Goal: Information Seeking & Learning: Learn about a topic

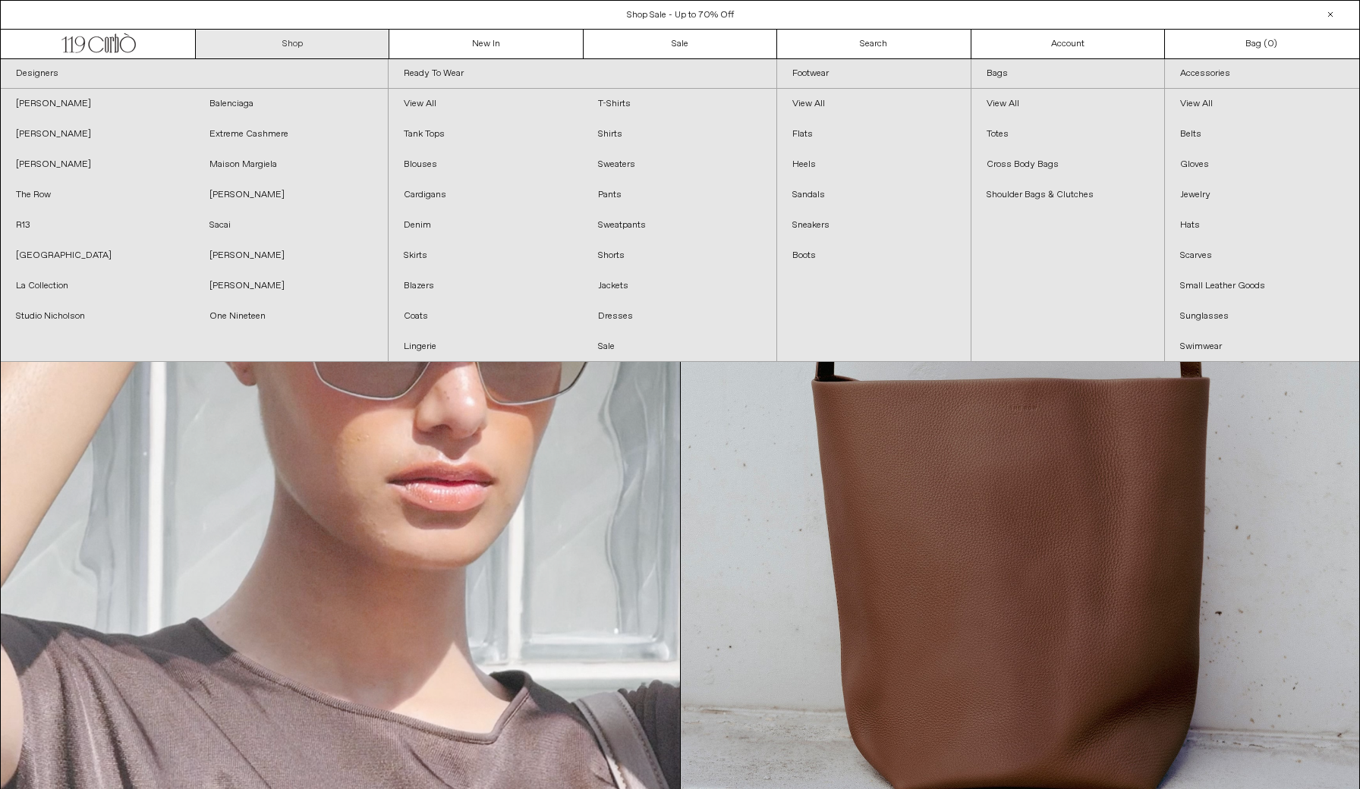
click at [329, 46] on link "Shop" at bounding box center [292, 44] width 193 height 29
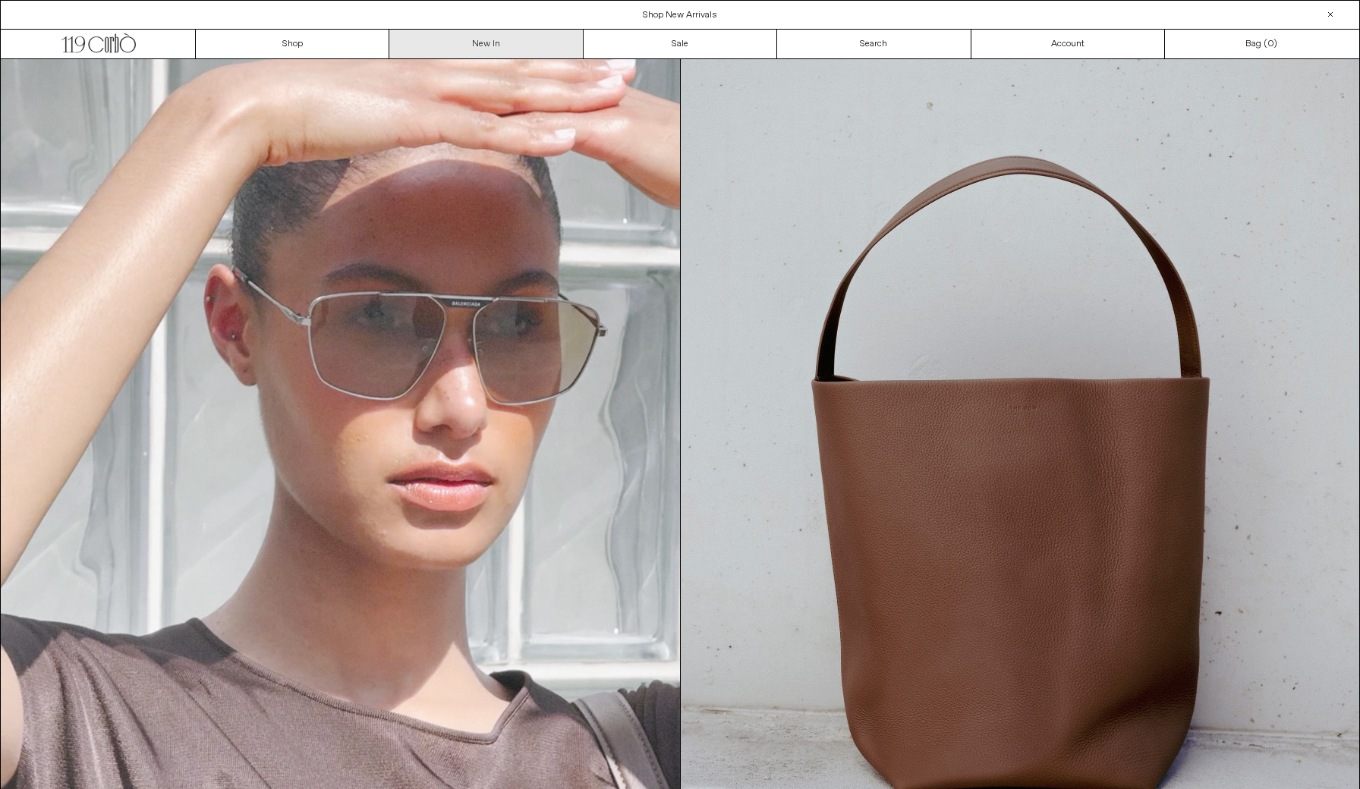
click at [492, 37] on link "New In" at bounding box center [485, 44] width 193 height 29
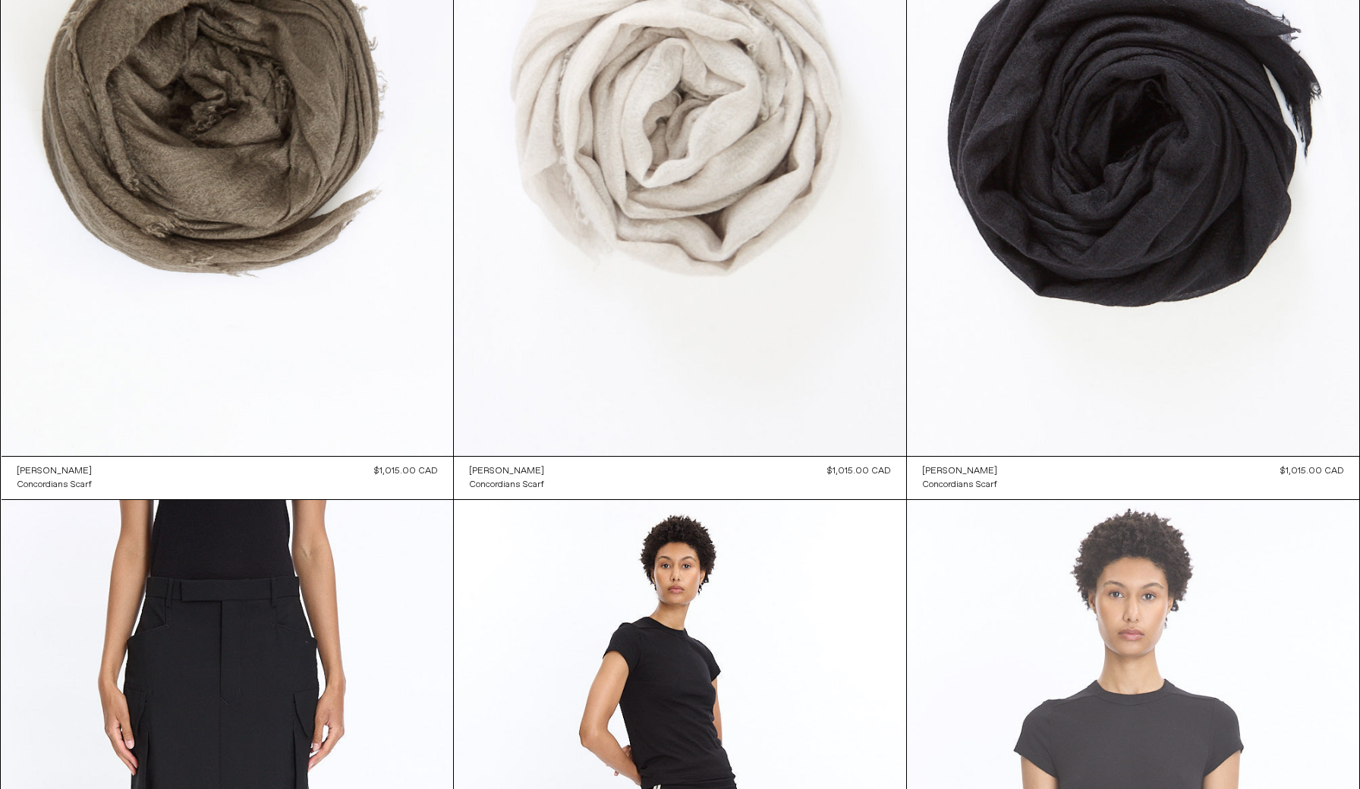
scroll to position [2409, 0]
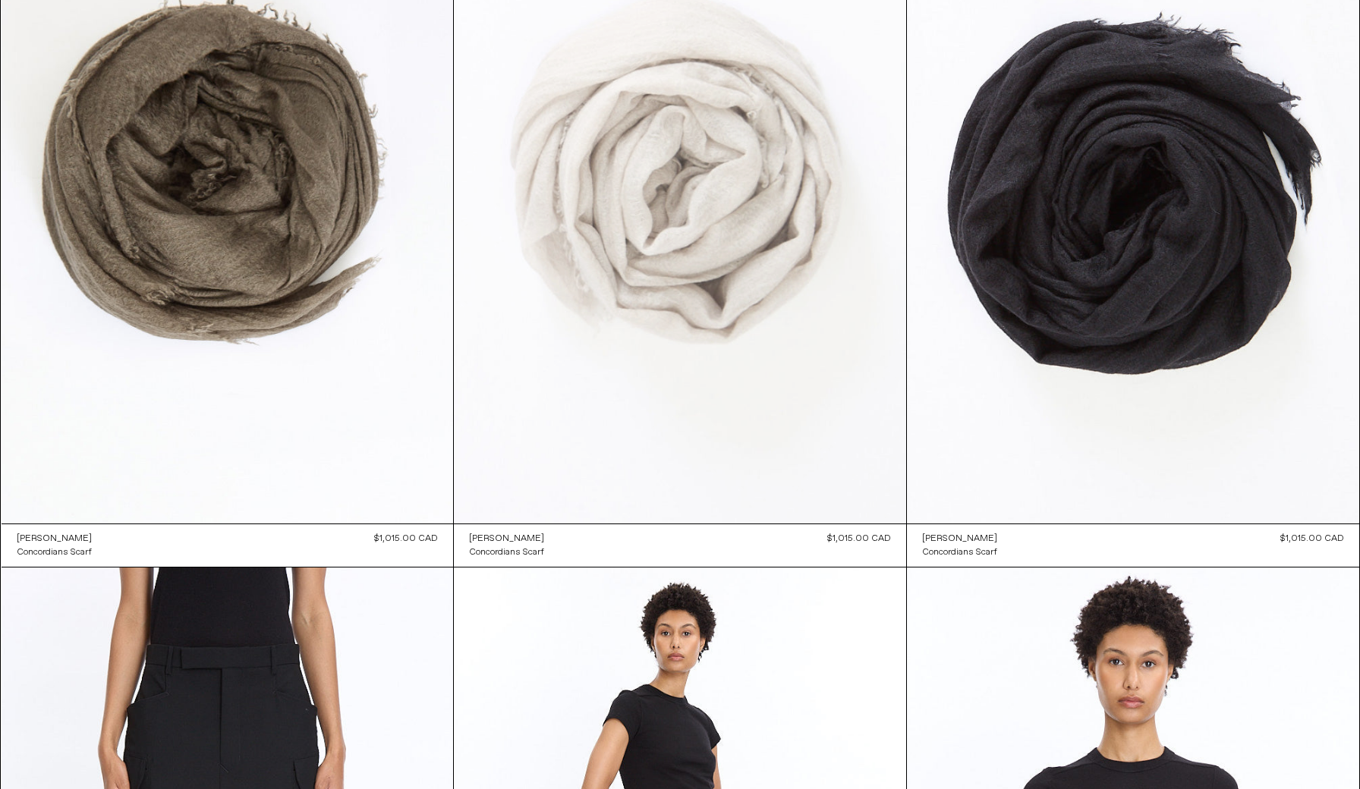
click at [744, 251] on at bounding box center [680, 185] width 452 height 678
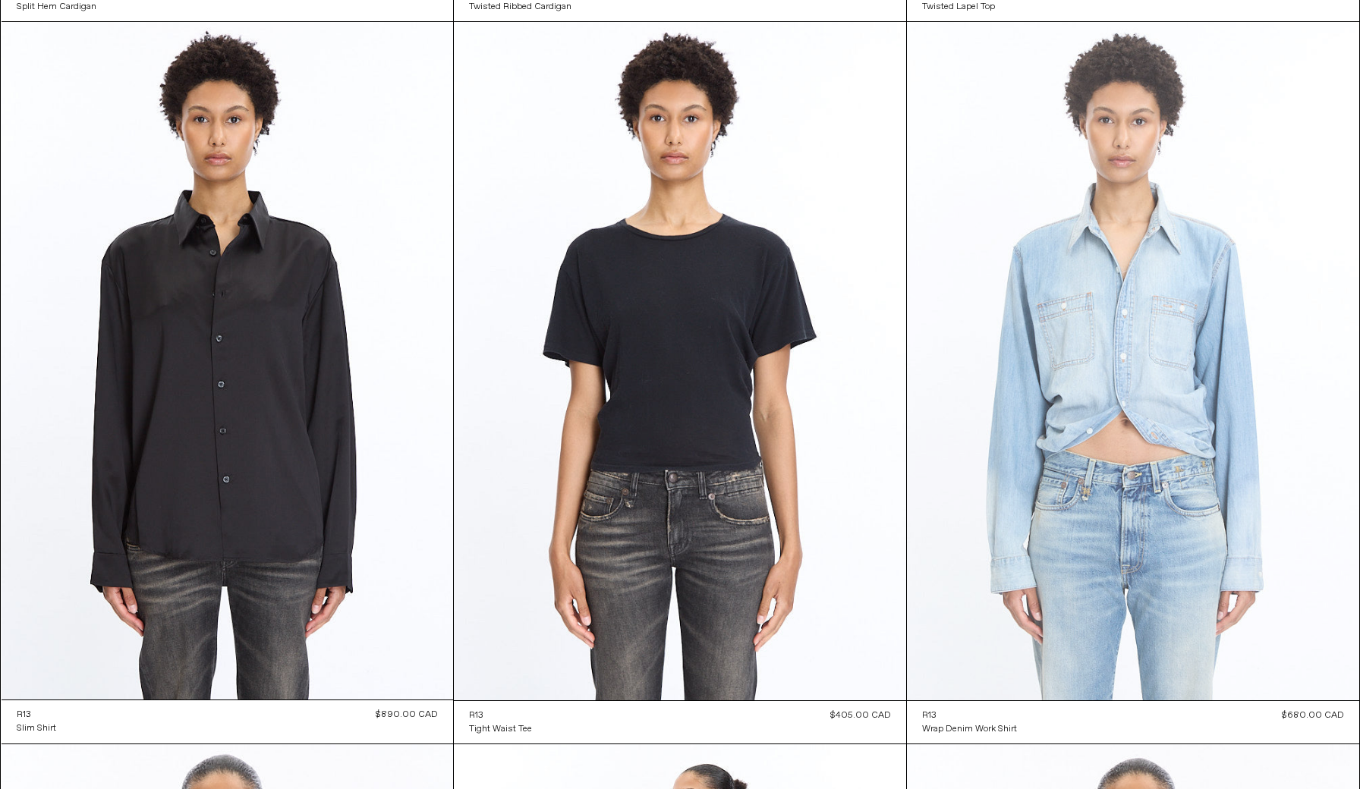
scroll to position [5877, 0]
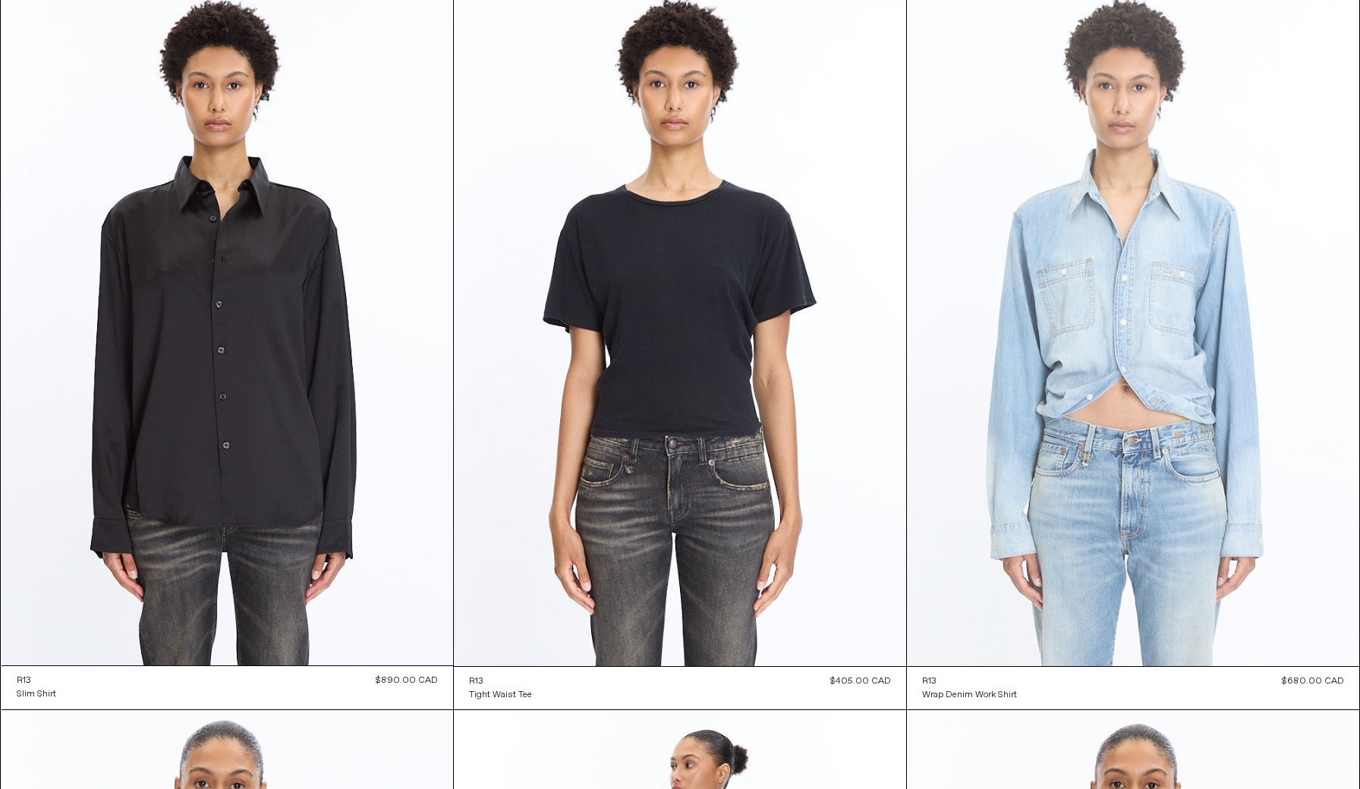
click at [1131, 400] on at bounding box center [1133, 327] width 452 height 678
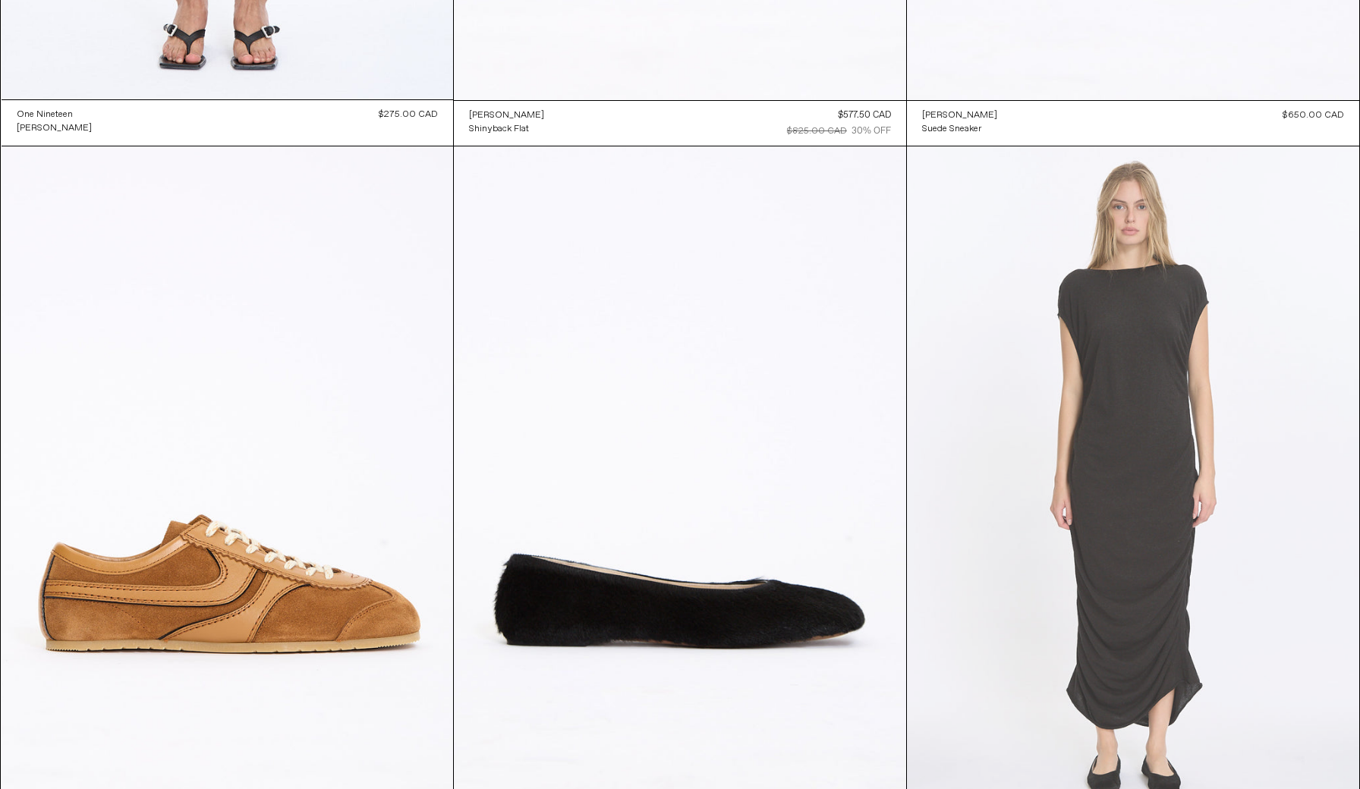
scroll to position [7469, 0]
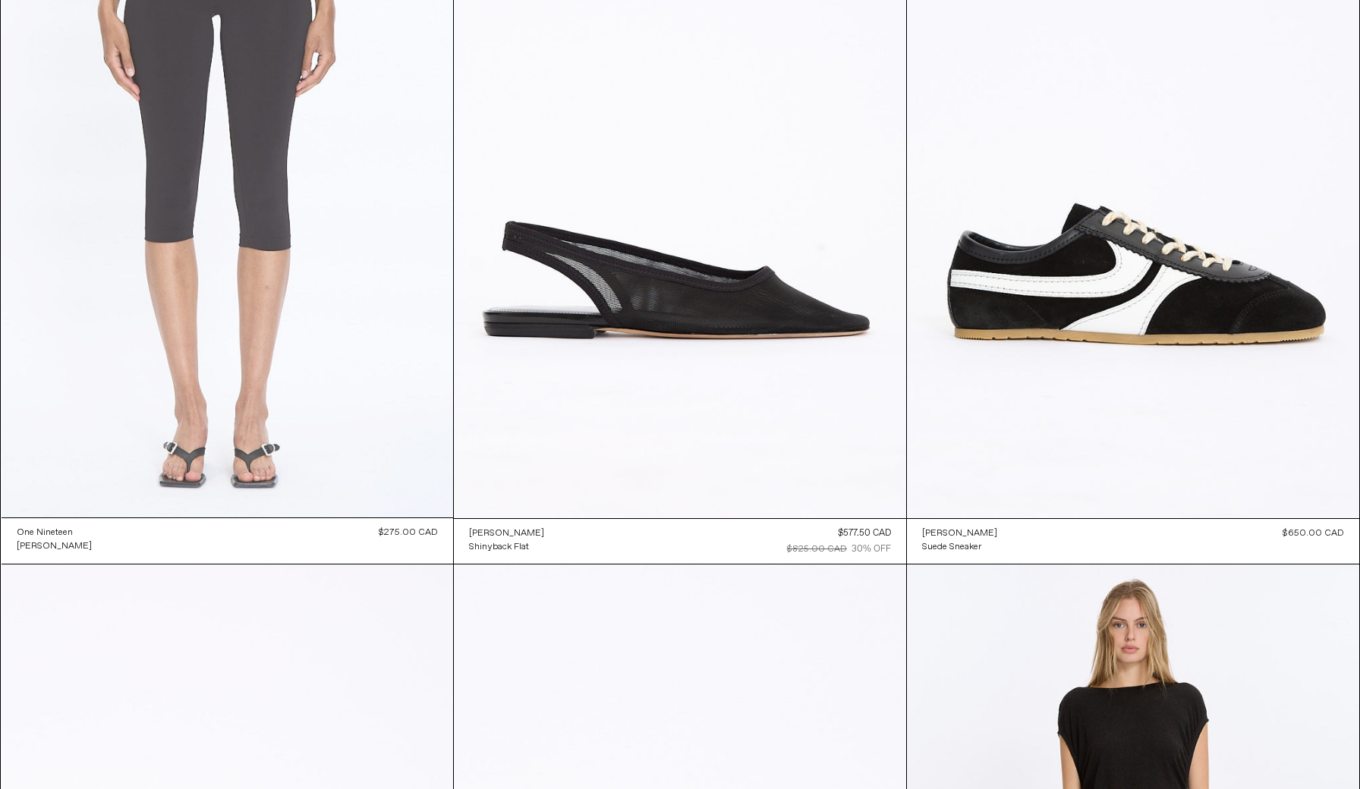
click at [330, 368] on at bounding box center [228, 179] width 452 height 678
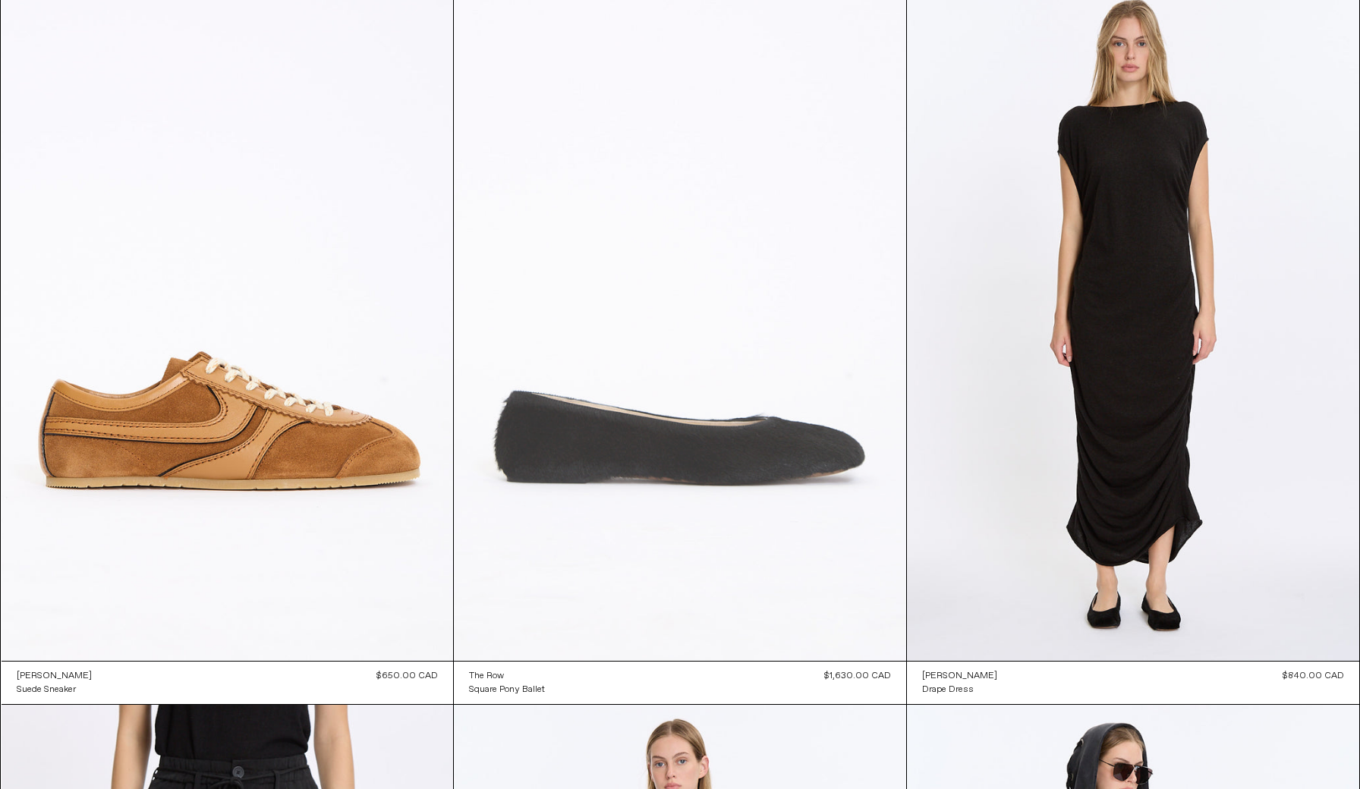
scroll to position [8211, 0]
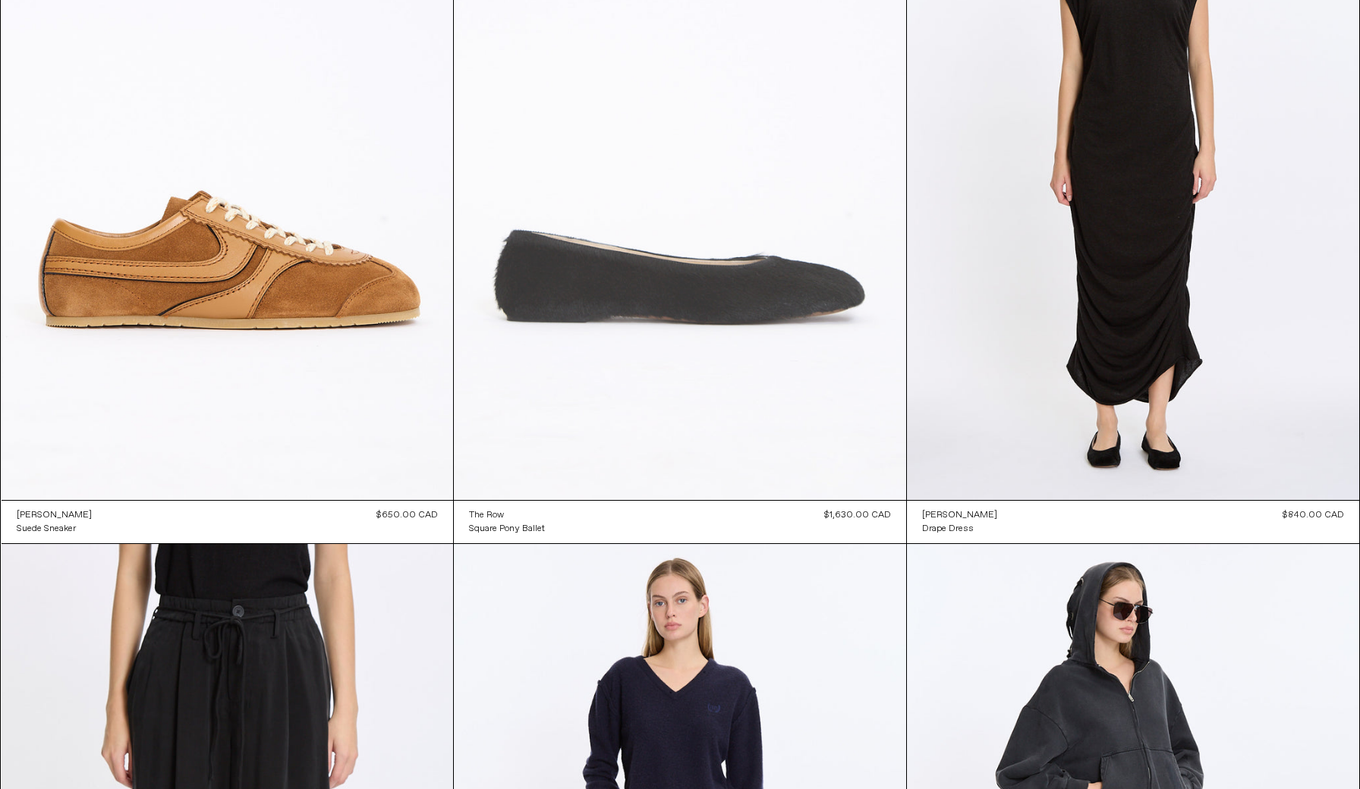
click at [764, 306] on at bounding box center [680, 161] width 452 height 678
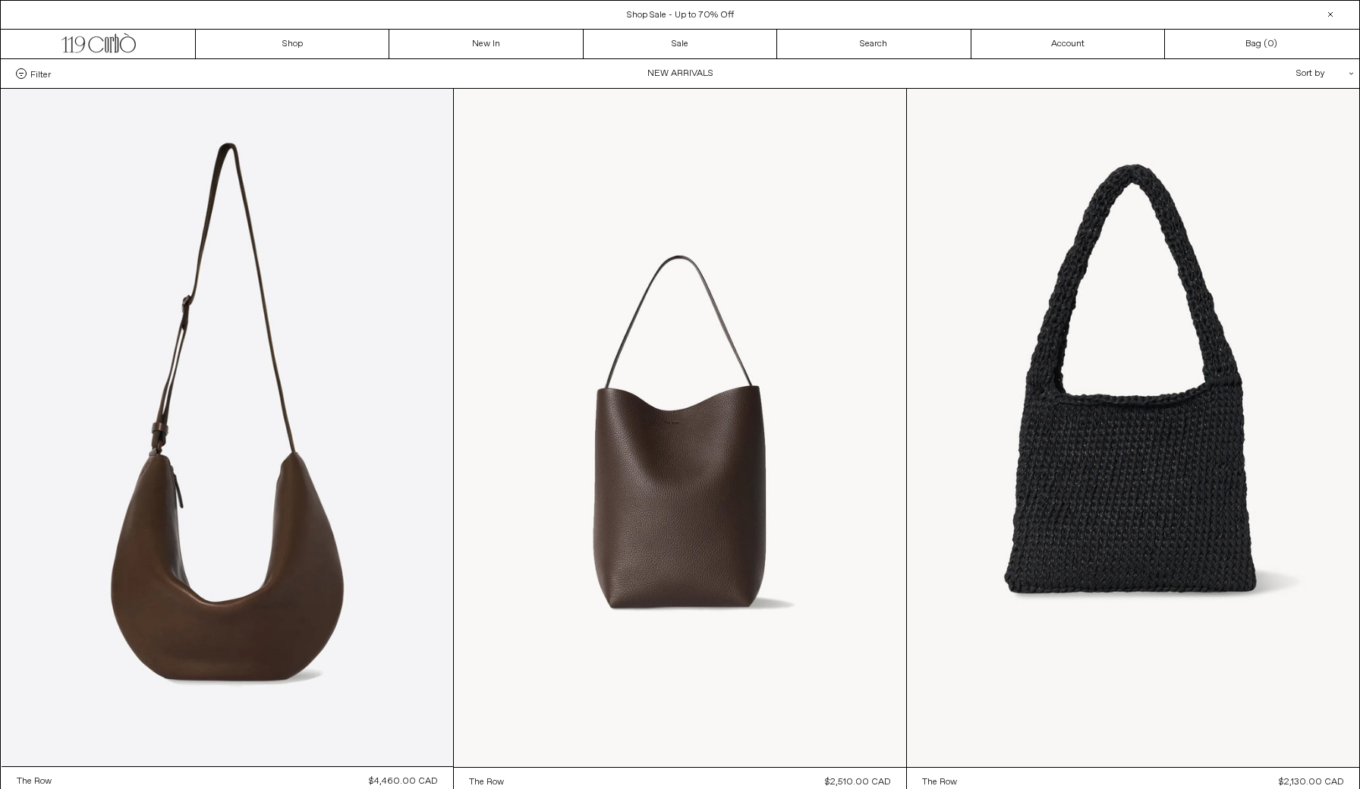
scroll to position [0, 0]
click at [1329, 11] on div at bounding box center [1330, 14] width 18 height 18
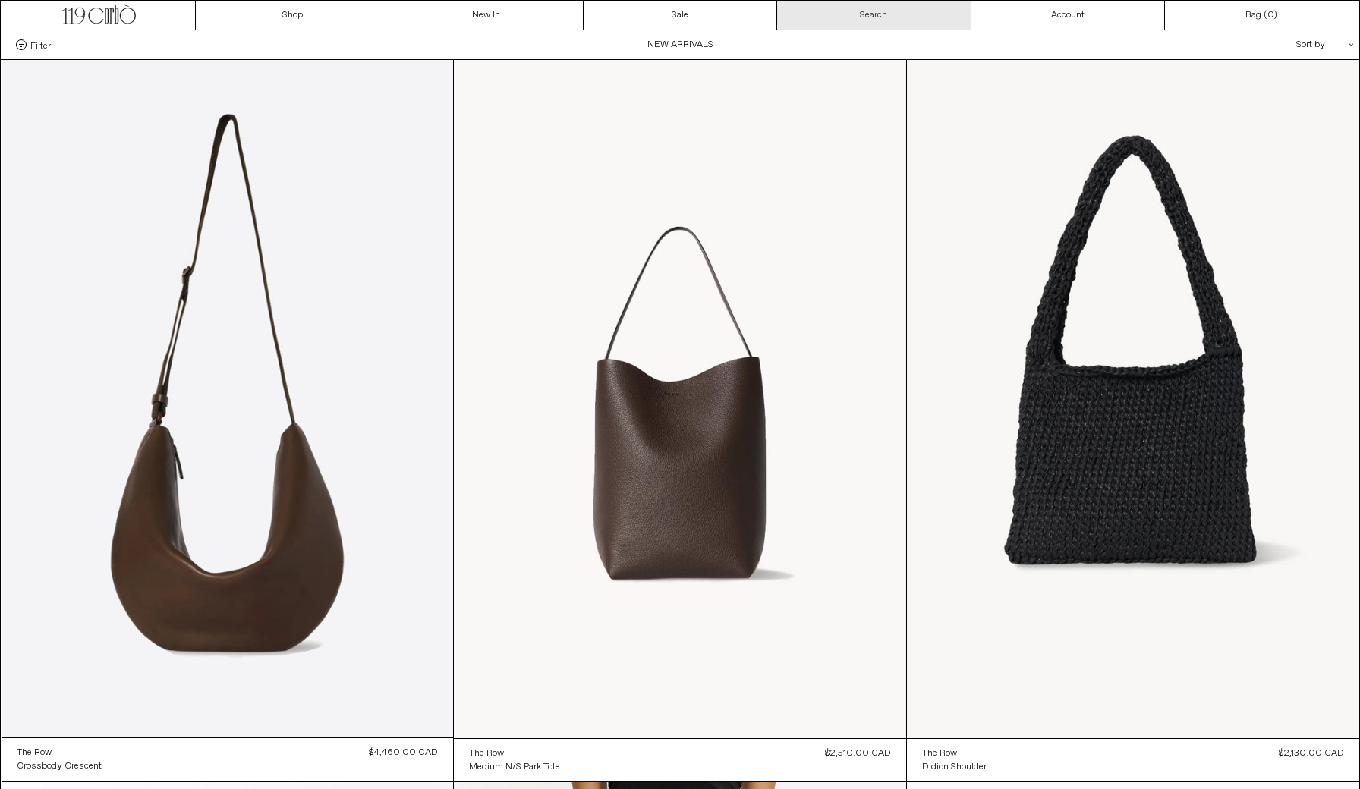
click at [857, 5] on link "Search" at bounding box center [873, 15] width 193 height 29
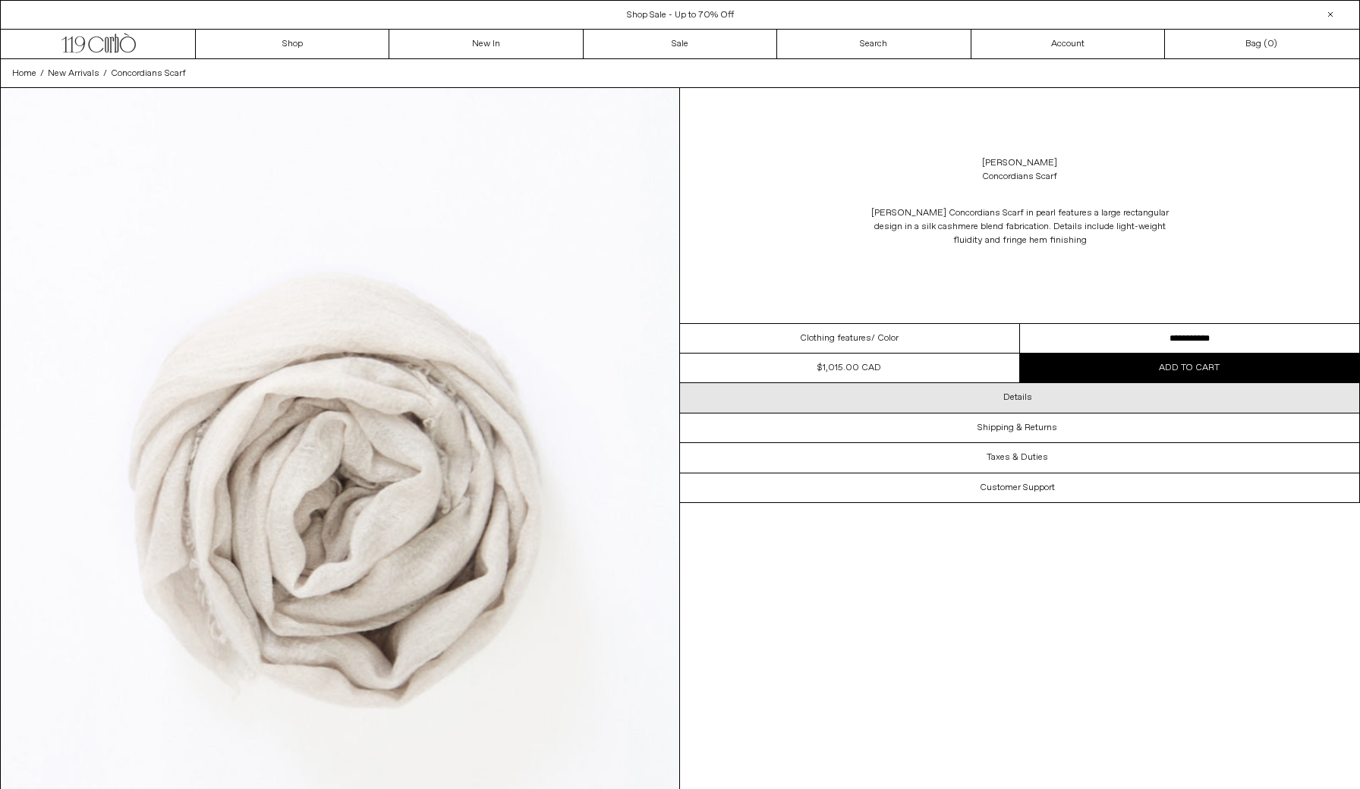
click at [1021, 391] on div "Details" at bounding box center [1019, 397] width 679 height 29
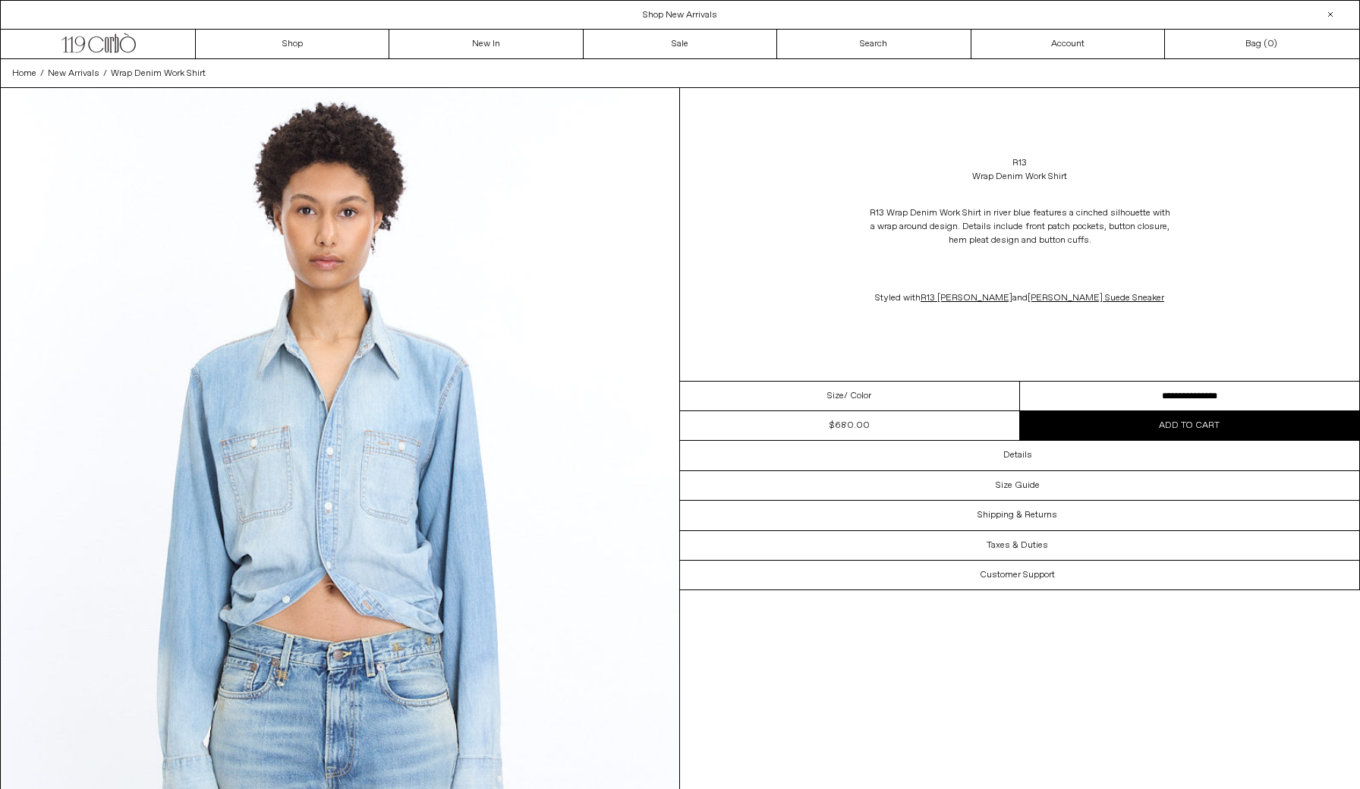
select select "**********"
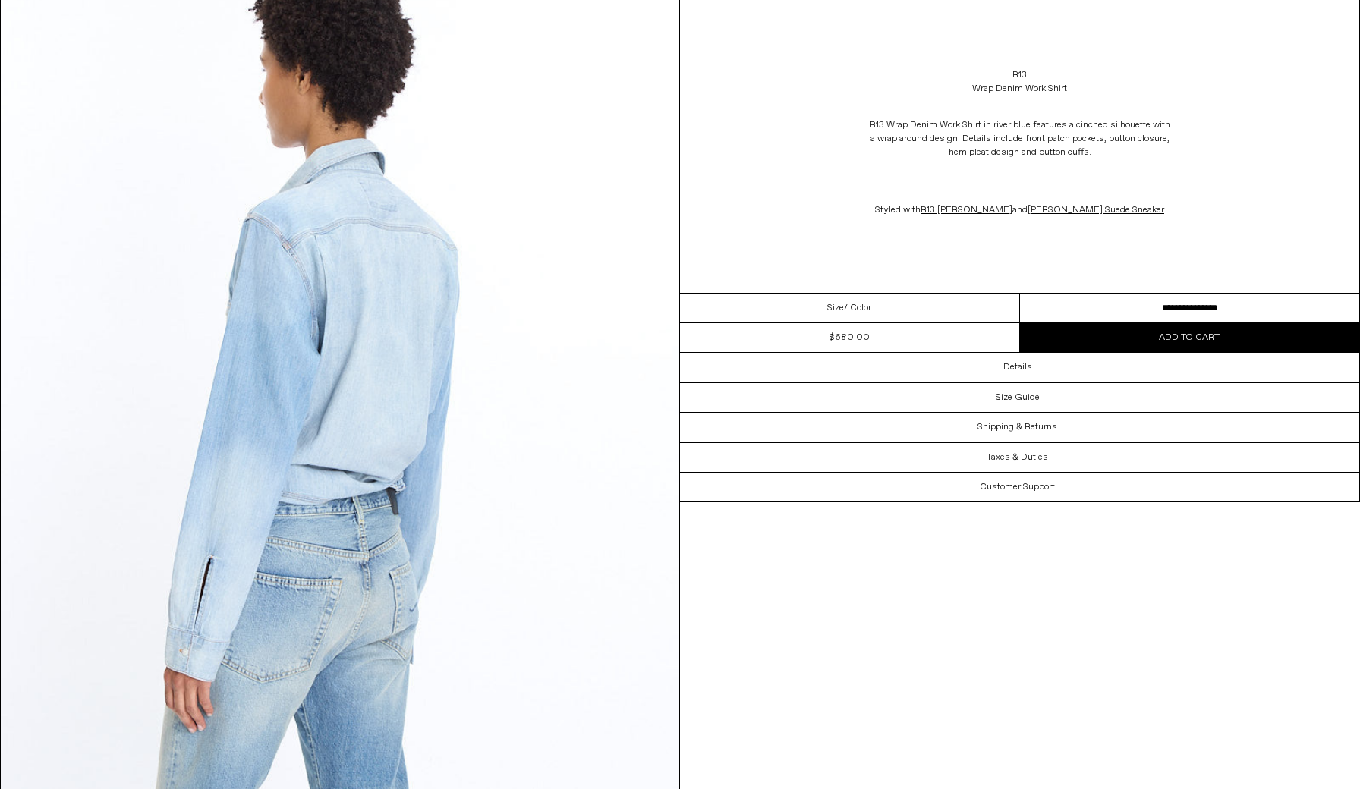
scroll to position [1939, 0]
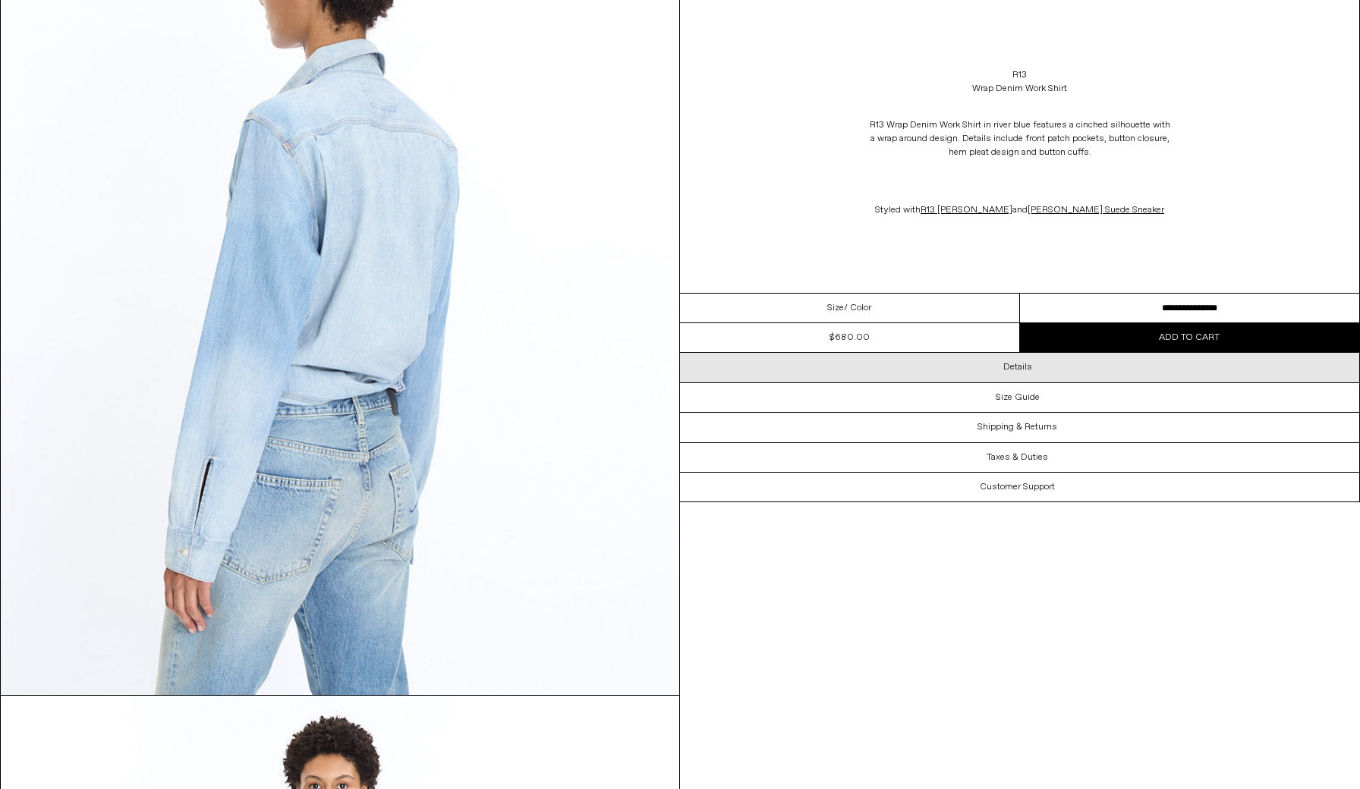
click at [1056, 369] on div "Details" at bounding box center [1019, 367] width 679 height 29
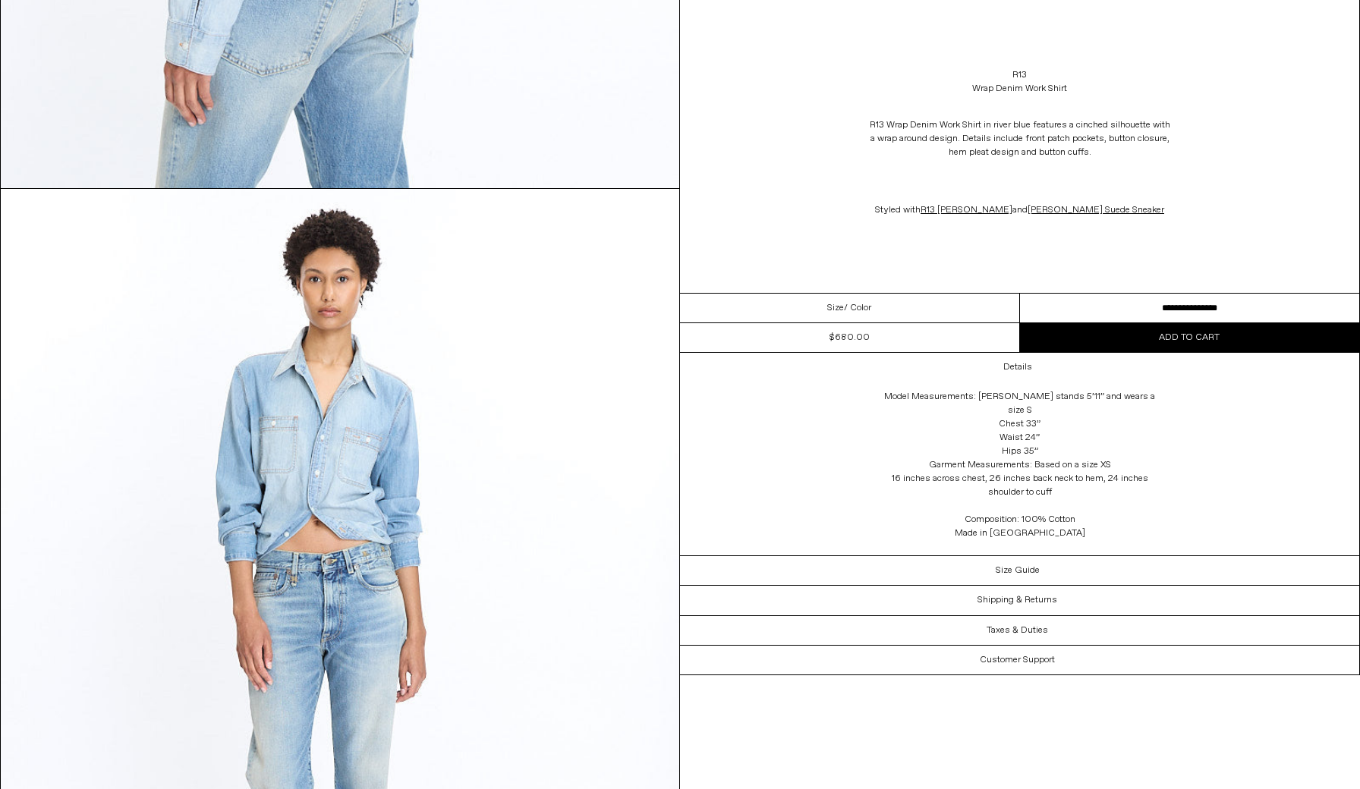
scroll to position [2420, 0]
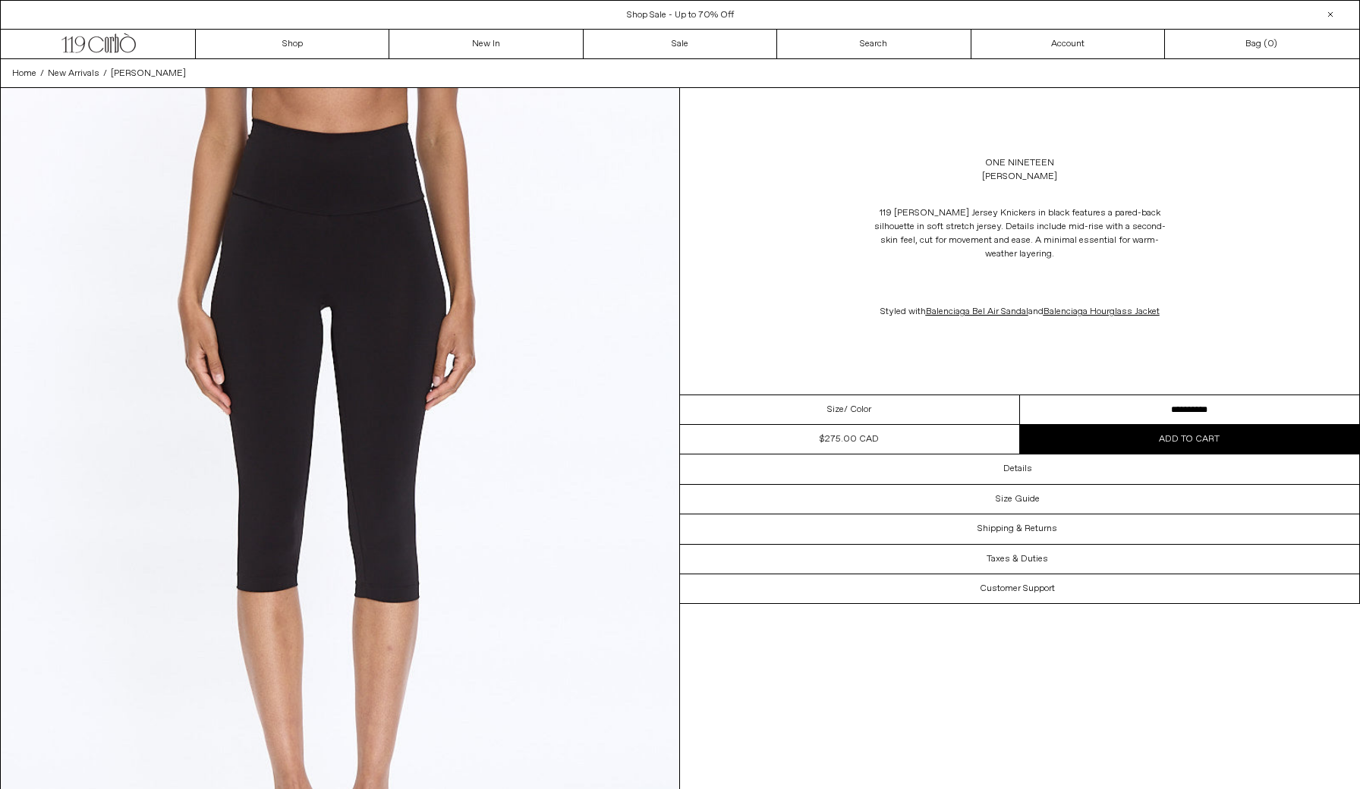
select select "**********"
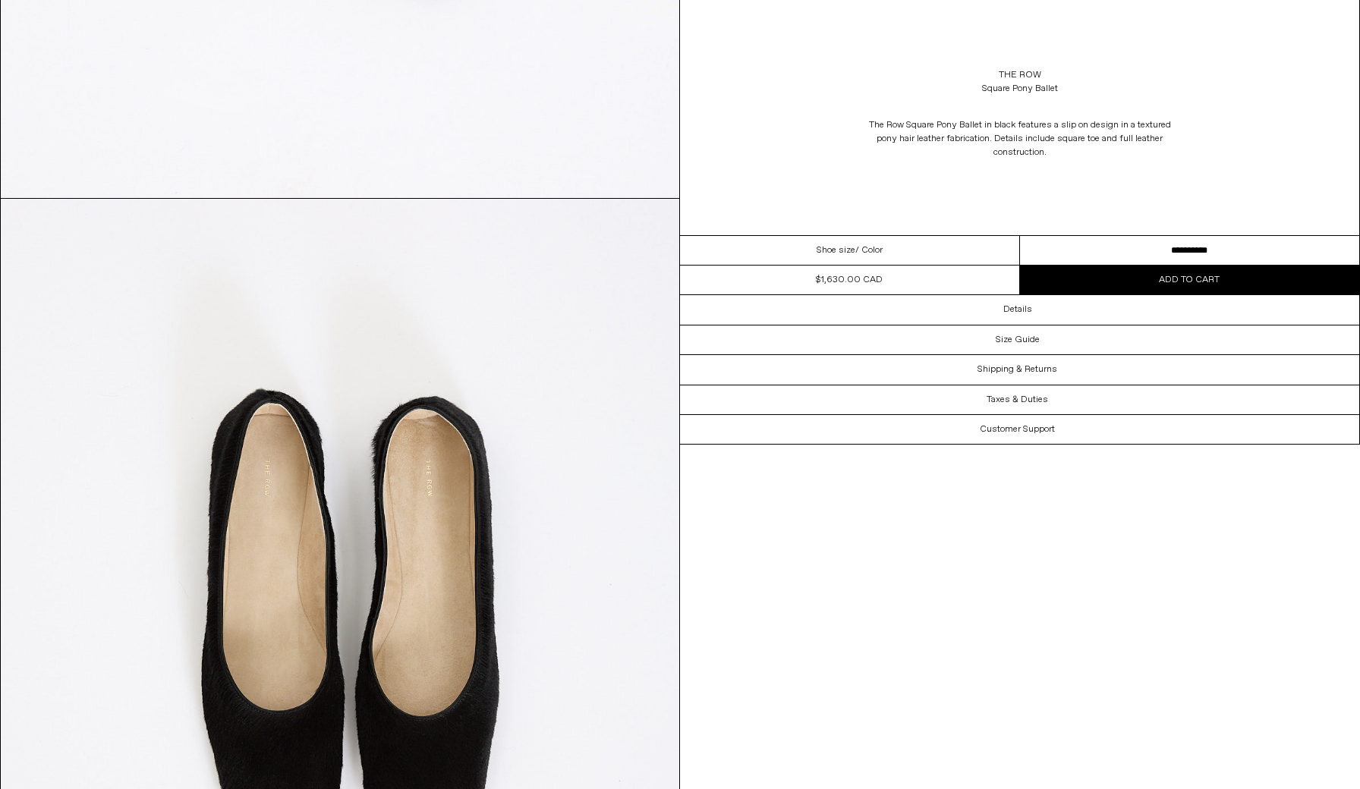
scroll to position [1705, 0]
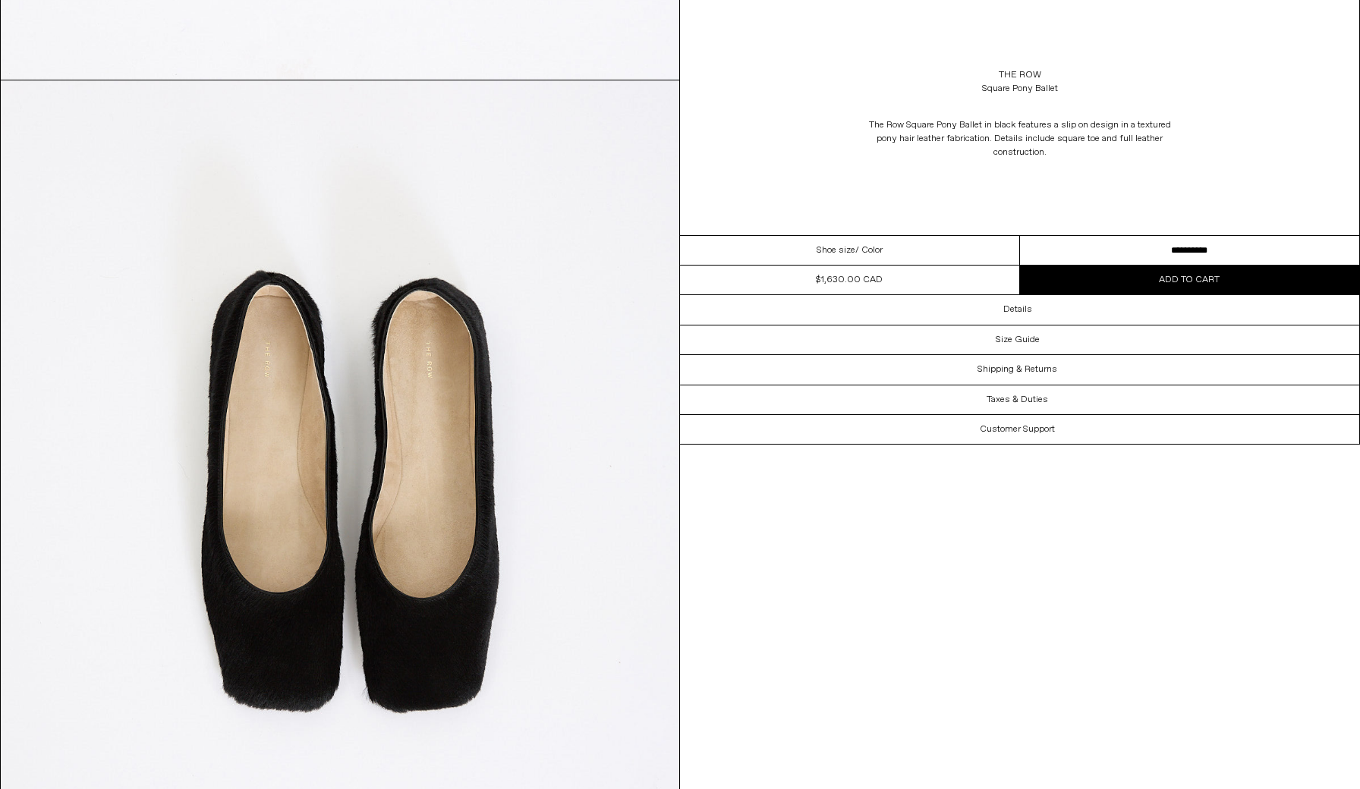
select select "**********"
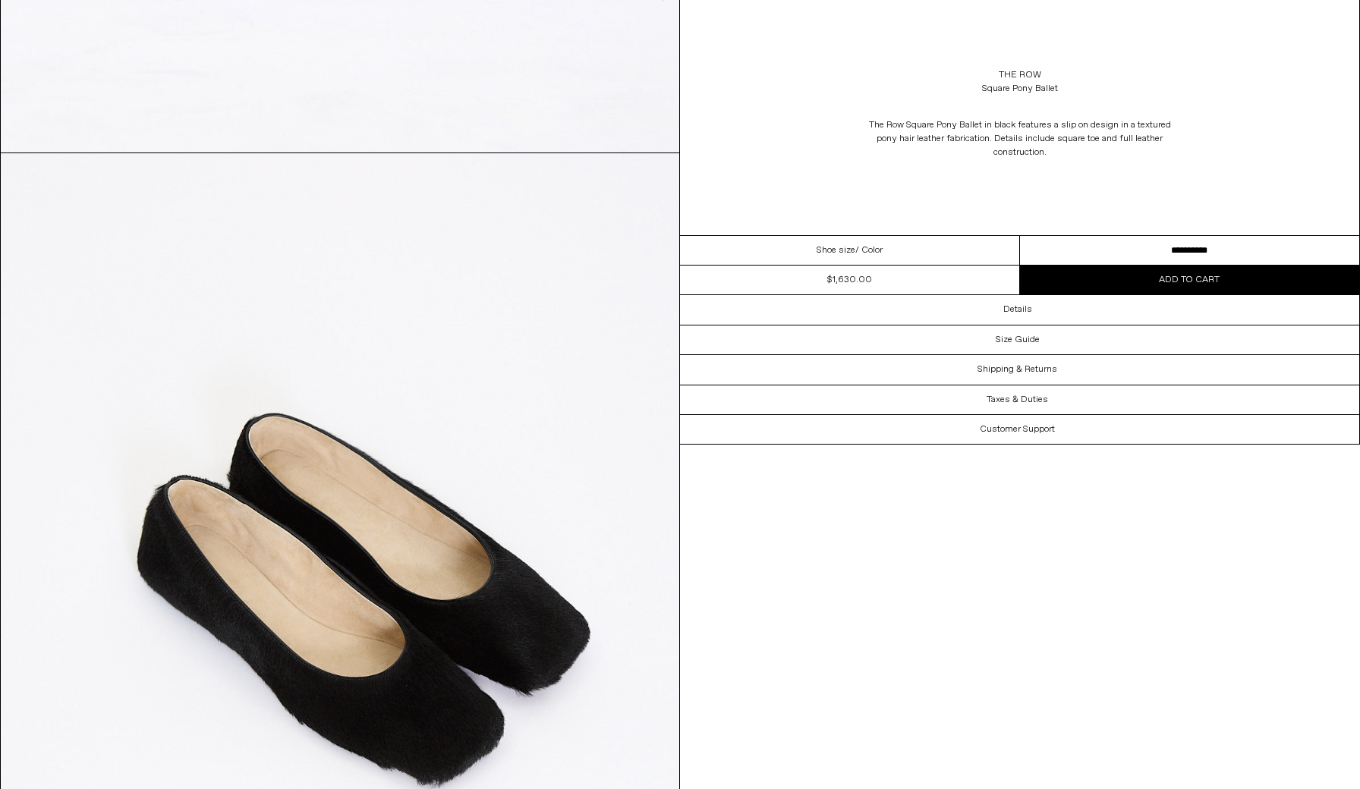
scroll to position [681, 0]
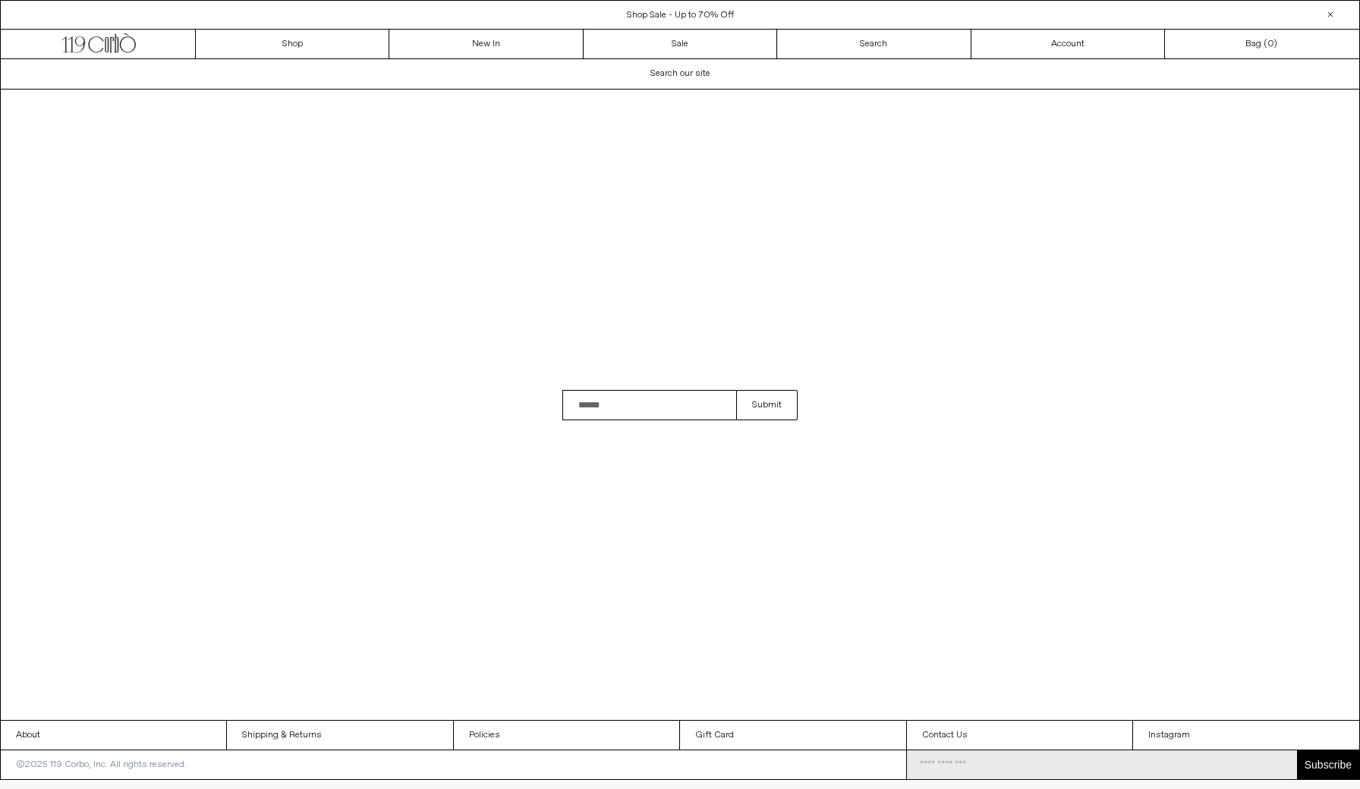
click at [623, 410] on input "Search" at bounding box center [649, 405] width 174 height 30
type input "*****"
click at [766, 405] on button "Submit" at bounding box center [766, 405] width 61 height 30
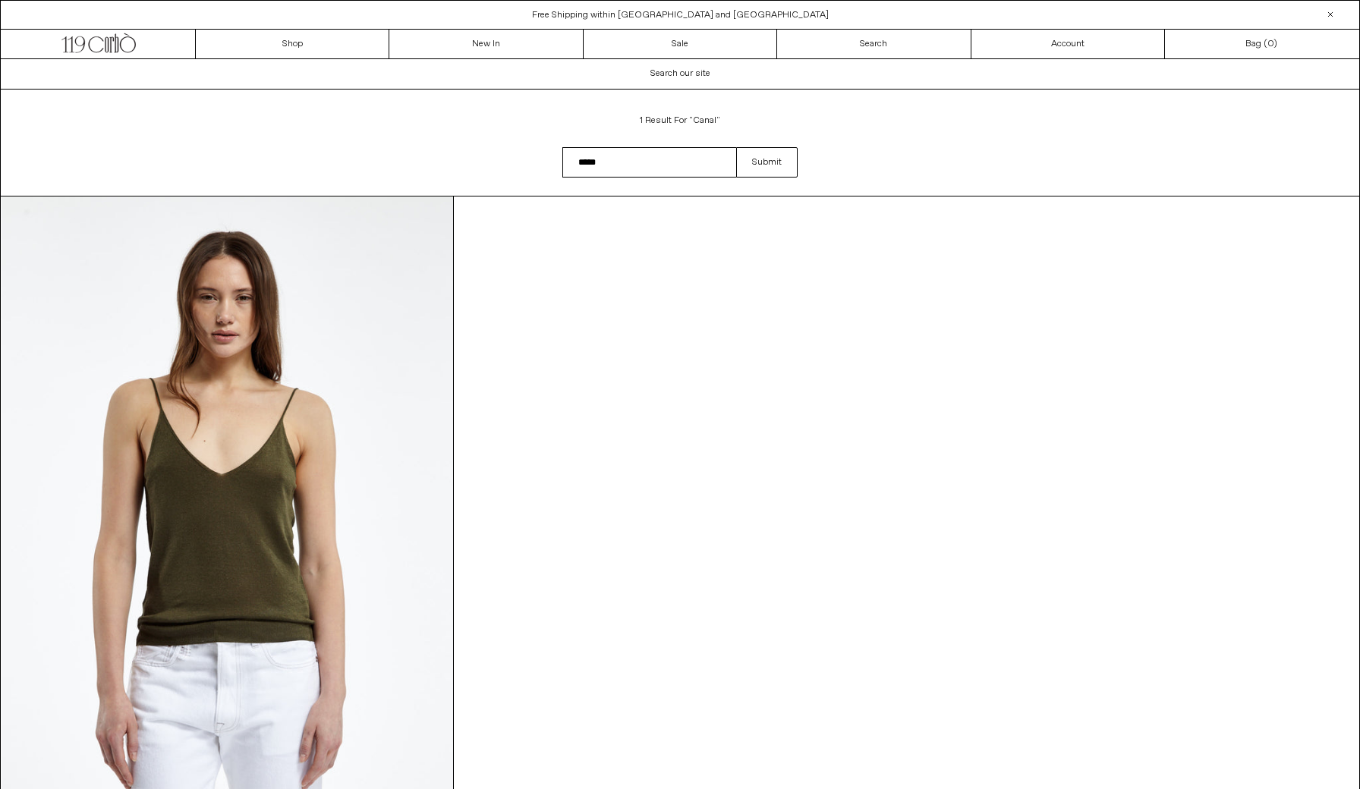
drag, startPoint x: 609, startPoint y: 156, endPoint x: 538, endPoint y: 149, distance: 71.7
click at [538, 149] on div "Search result: 1 result for "canal" Search field cannot be empty ***** Submit" at bounding box center [680, 143] width 1360 height 106
type input "***"
click at [766, 162] on button "Submit" at bounding box center [766, 162] width 61 height 30
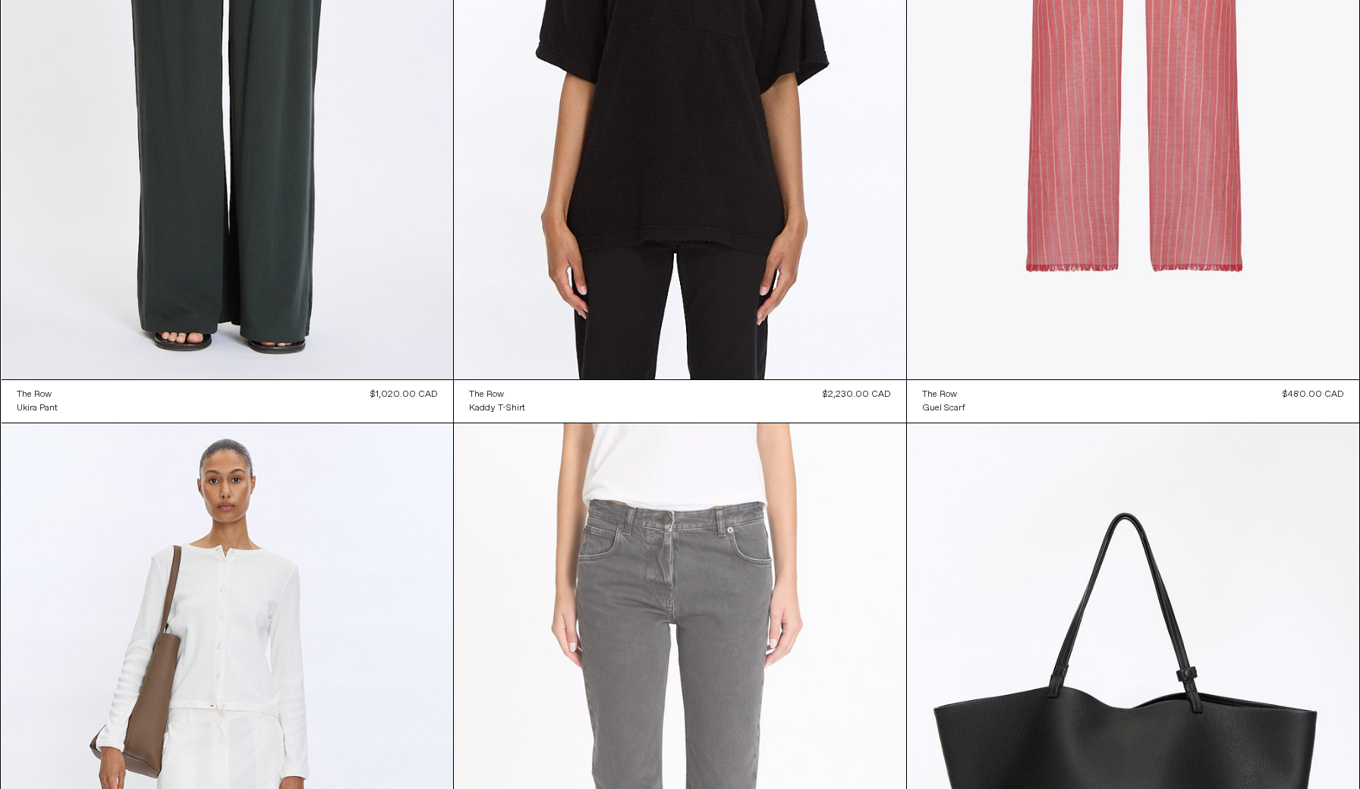
scroll to position [178, 0]
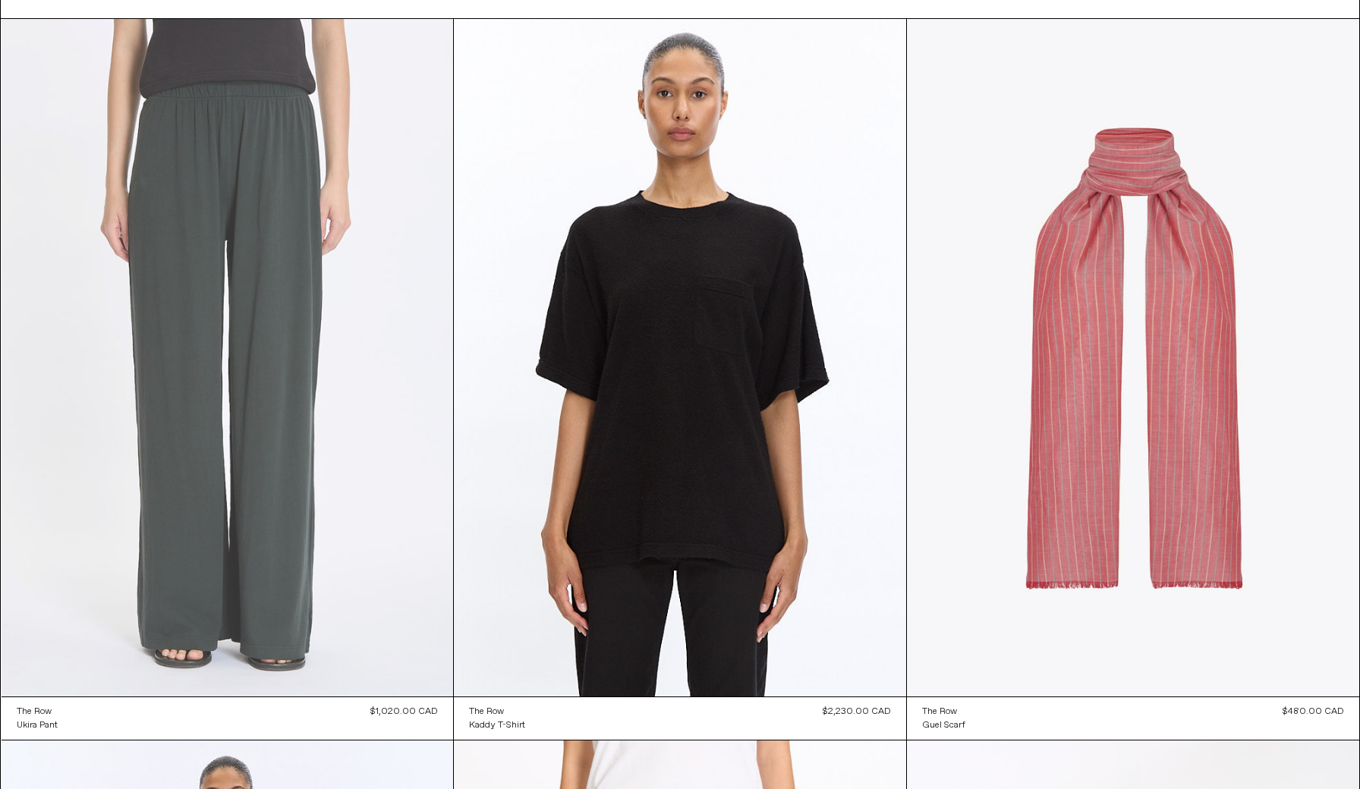
click at [326, 337] on at bounding box center [228, 358] width 452 height 678
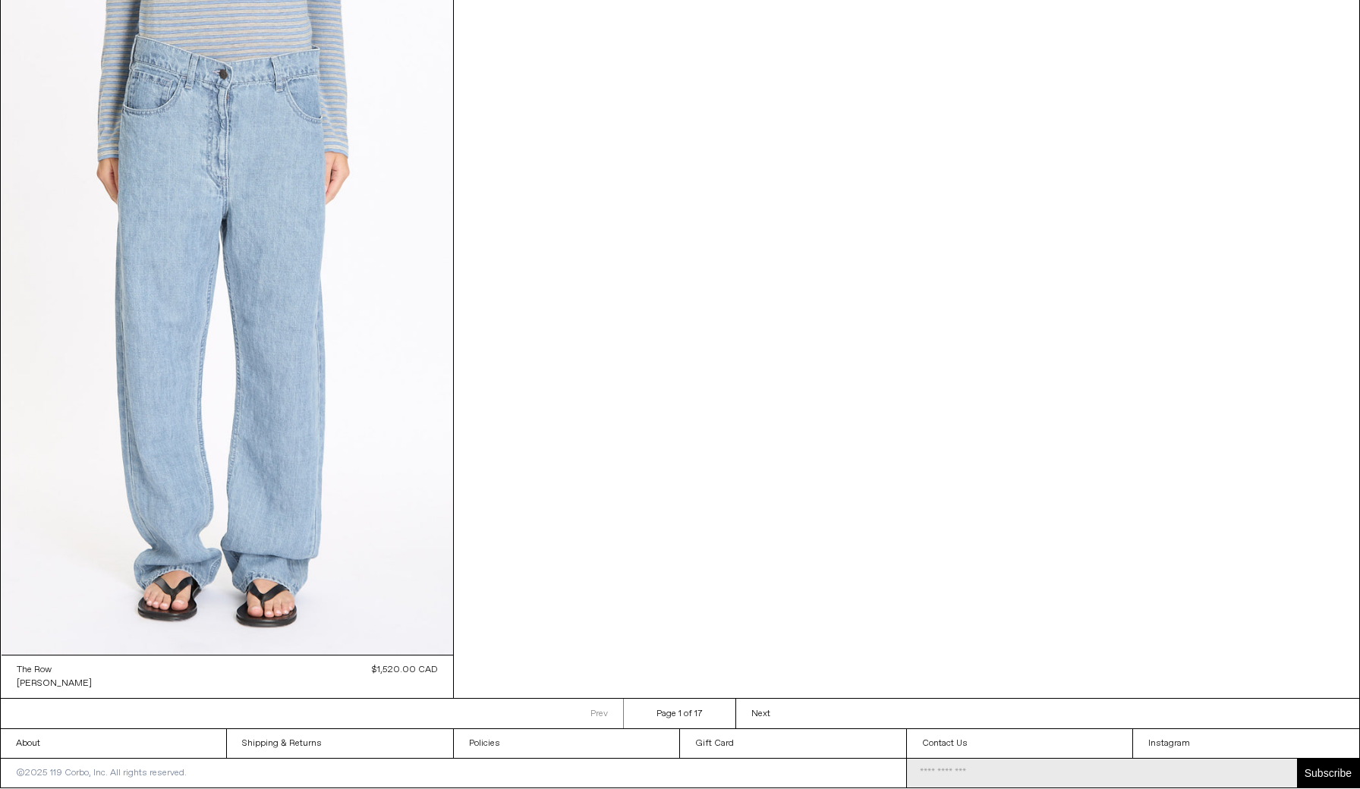
scroll to position [2385, 0]
click at [761, 715] on span "Next" at bounding box center [760, 715] width 19 height 12
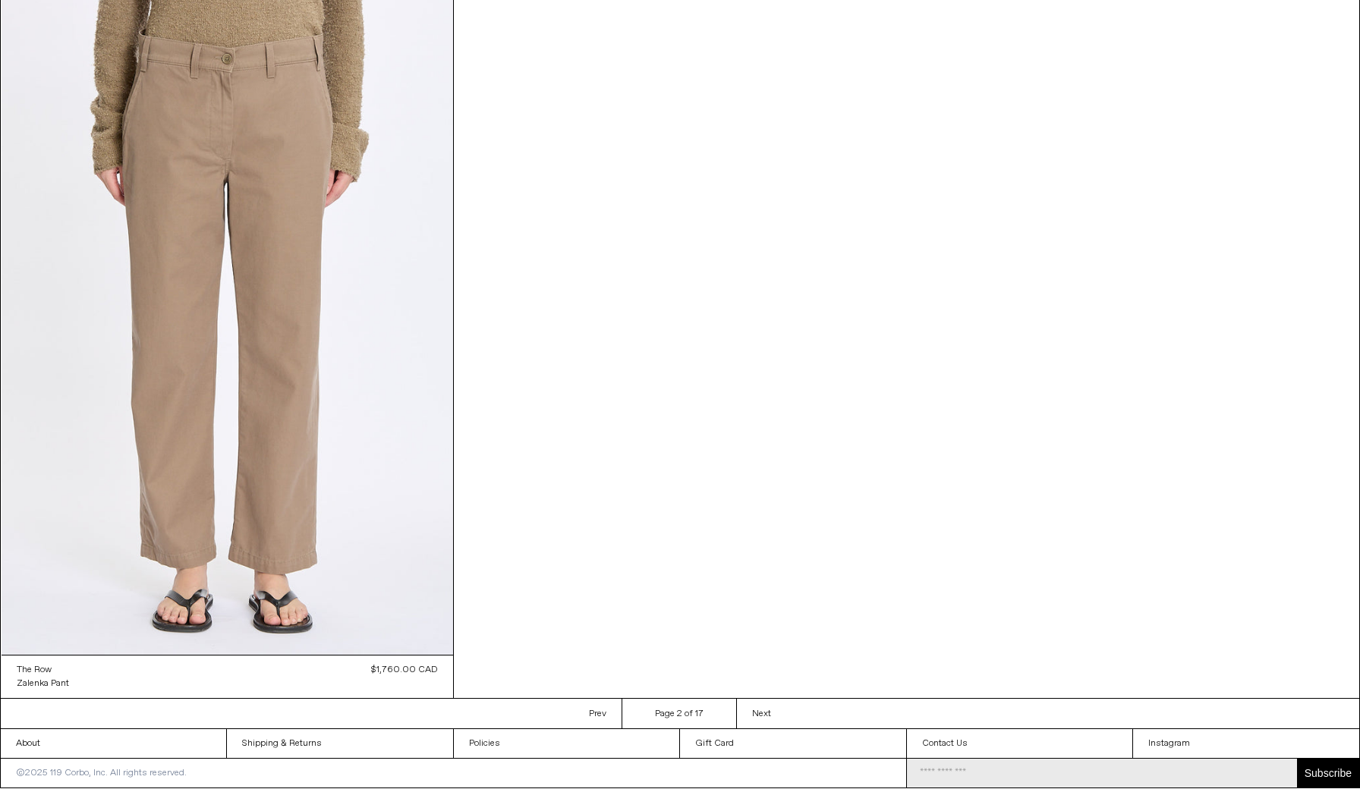
scroll to position [2389, 0]
click at [750, 713] on link "Next Next page" at bounding box center [761, 715] width 50 height 30
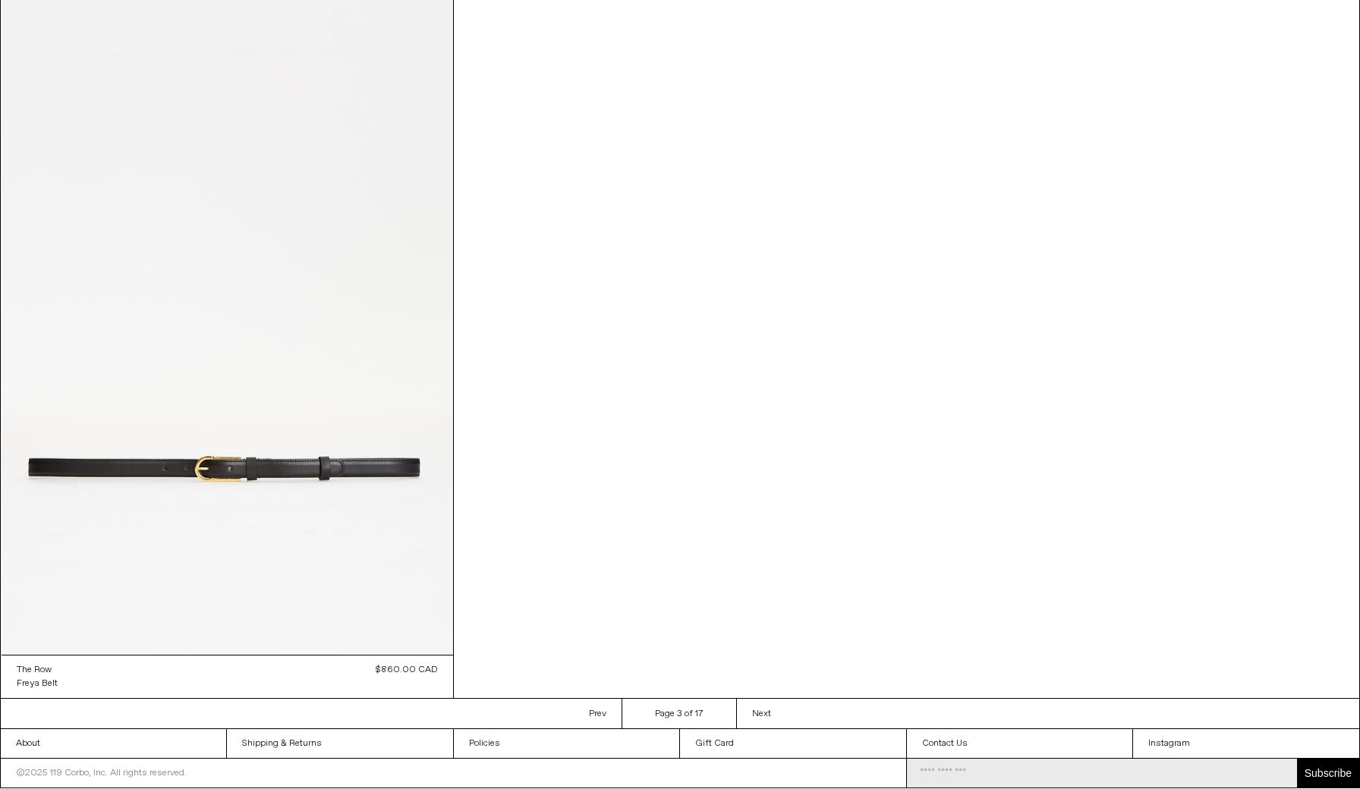
scroll to position [2385, 0]
click at [757, 713] on span "Next" at bounding box center [761, 715] width 19 height 12
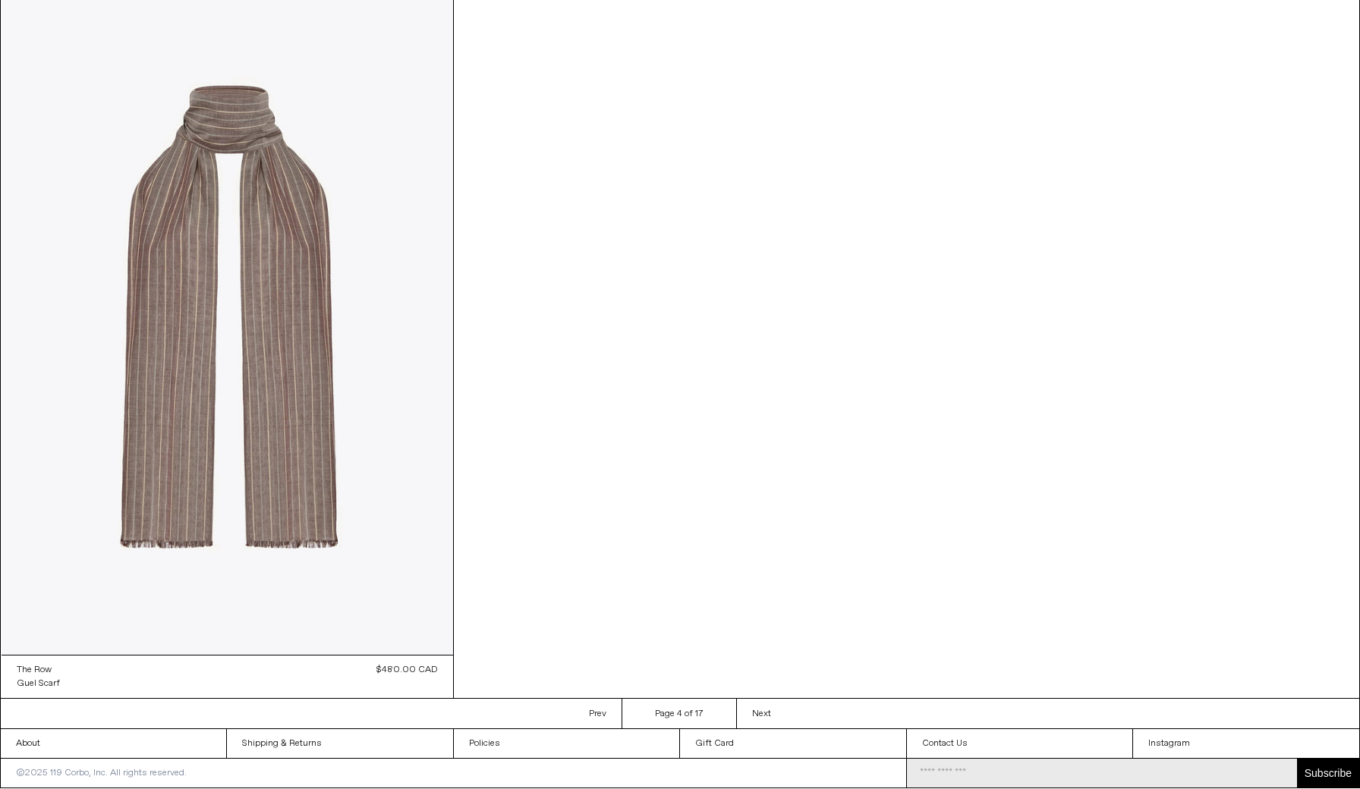
scroll to position [2389, 0]
click at [758, 704] on link "Next Next page" at bounding box center [761, 715] width 50 height 30
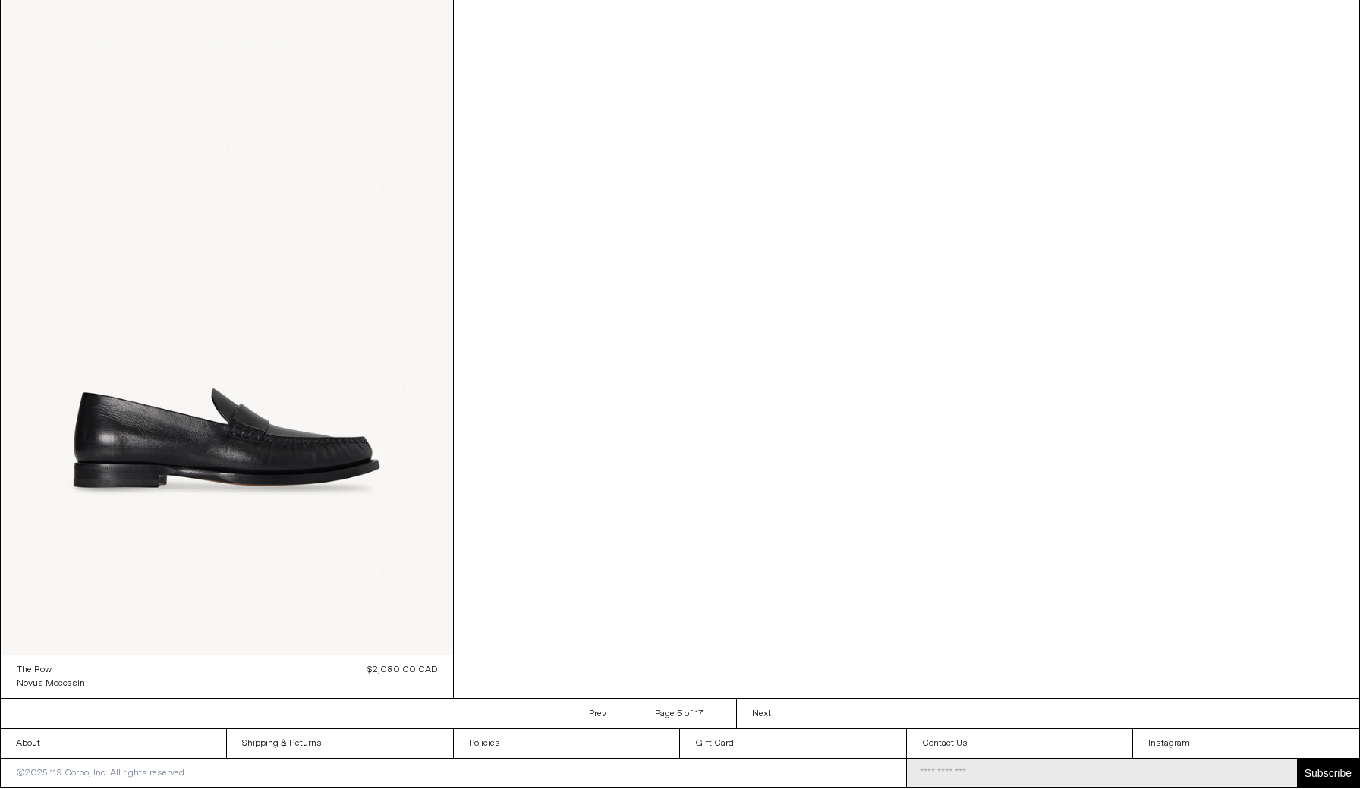
scroll to position [2387, 0]
click at [762, 709] on span "Next" at bounding box center [761, 715] width 19 height 12
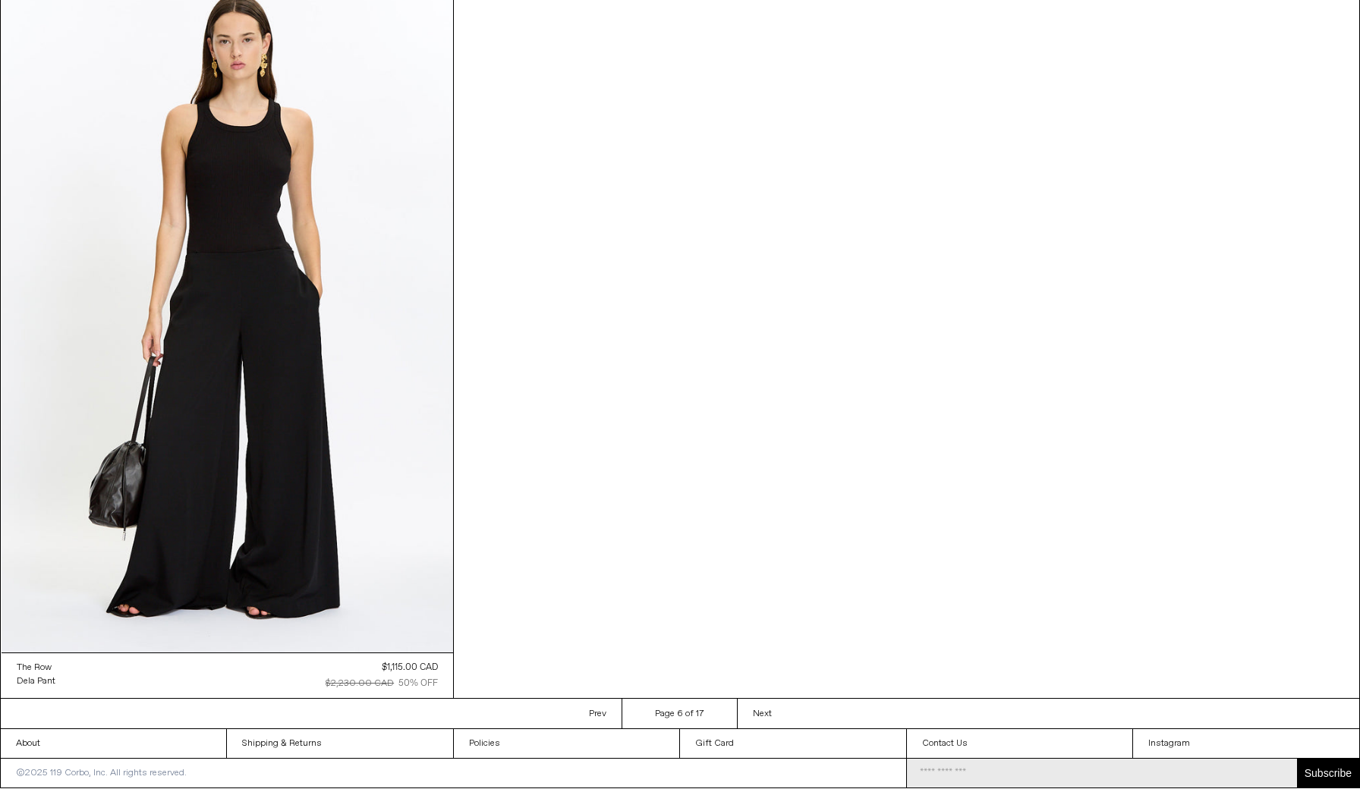
scroll to position [2389, 0]
click at [763, 710] on span "Next" at bounding box center [762, 715] width 19 height 12
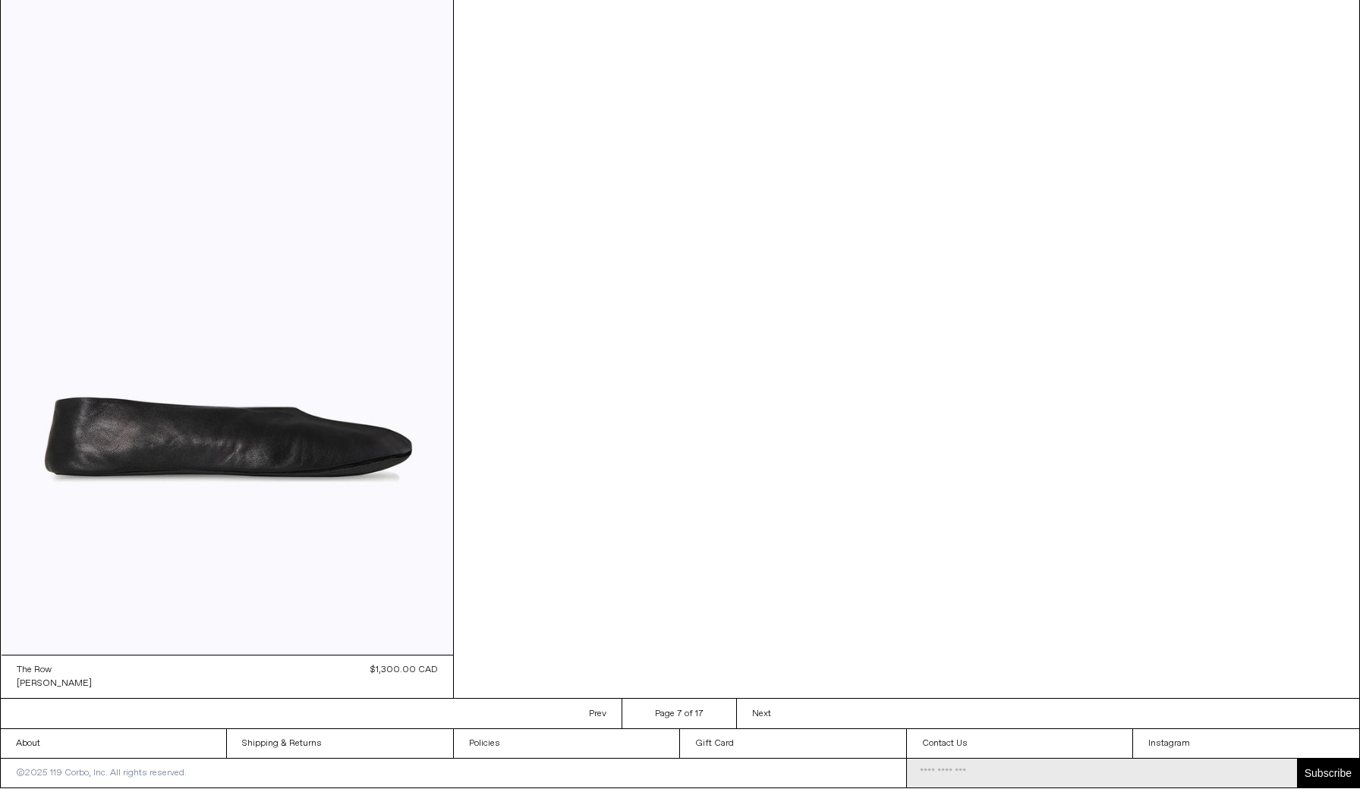
scroll to position [2385, 0]
click at [760, 712] on span "Next" at bounding box center [761, 715] width 19 height 12
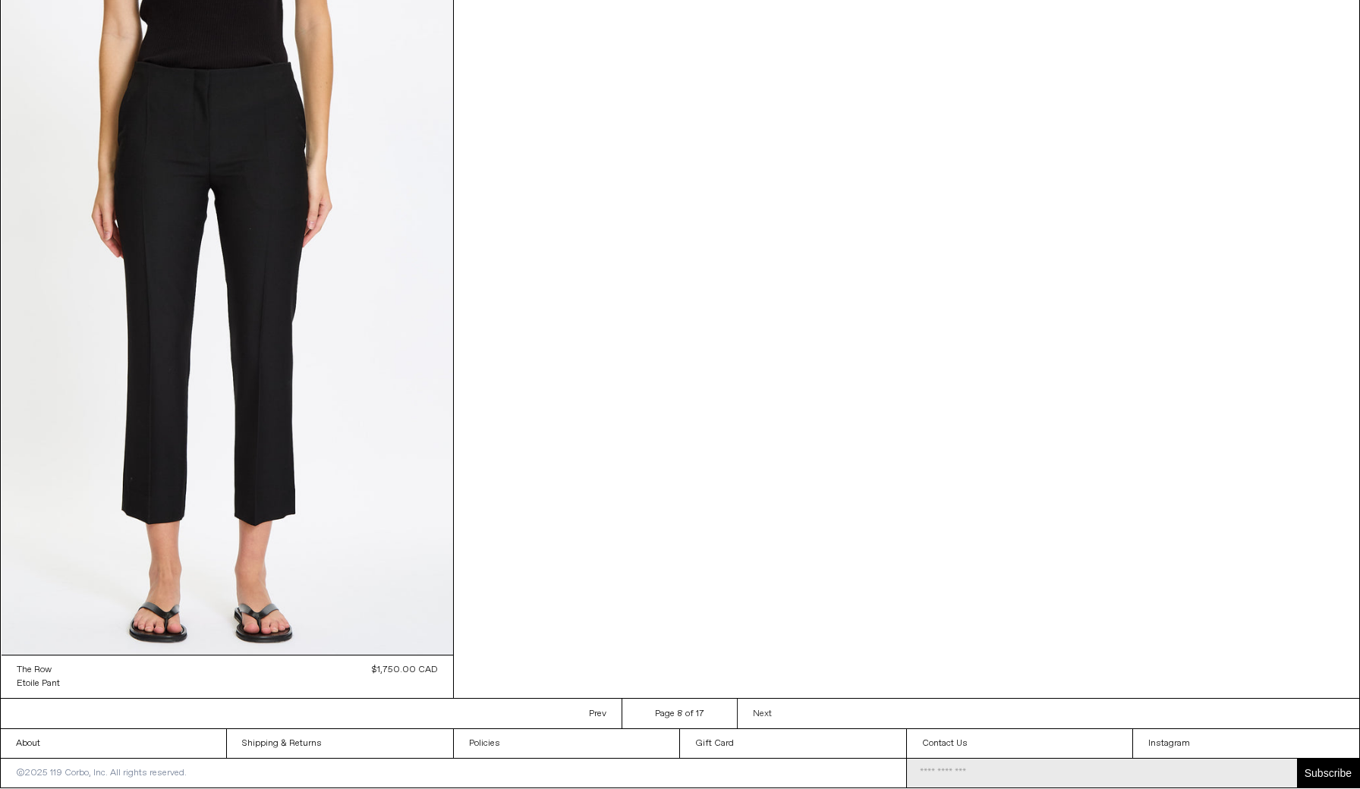
scroll to position [2385, 0]
click at [757, 712] on span "Next" at bounding box center [762, 715] width 19 height 12
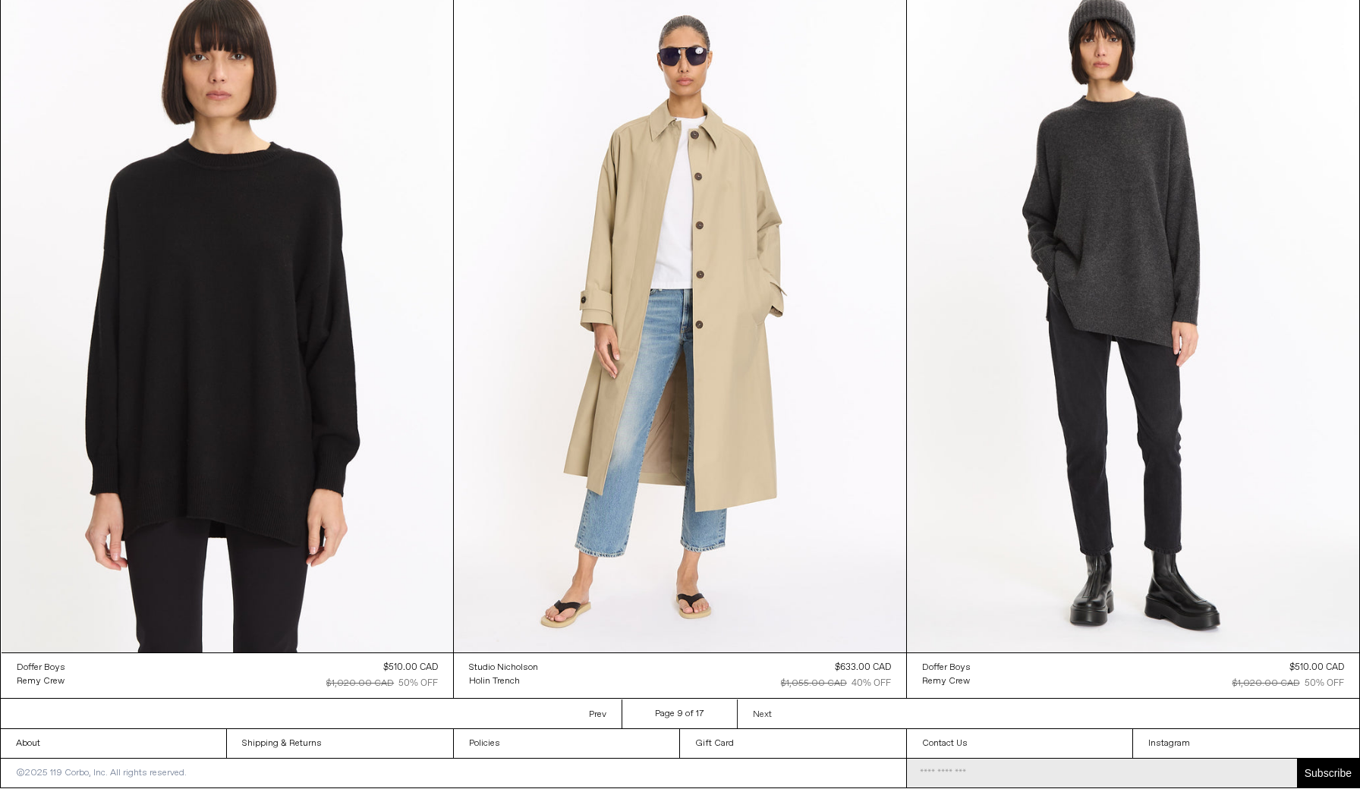
scroll to position [1668, 0]
click at [757, 712] on span "Next" at bounding box center [762, 715] width 19 height 12
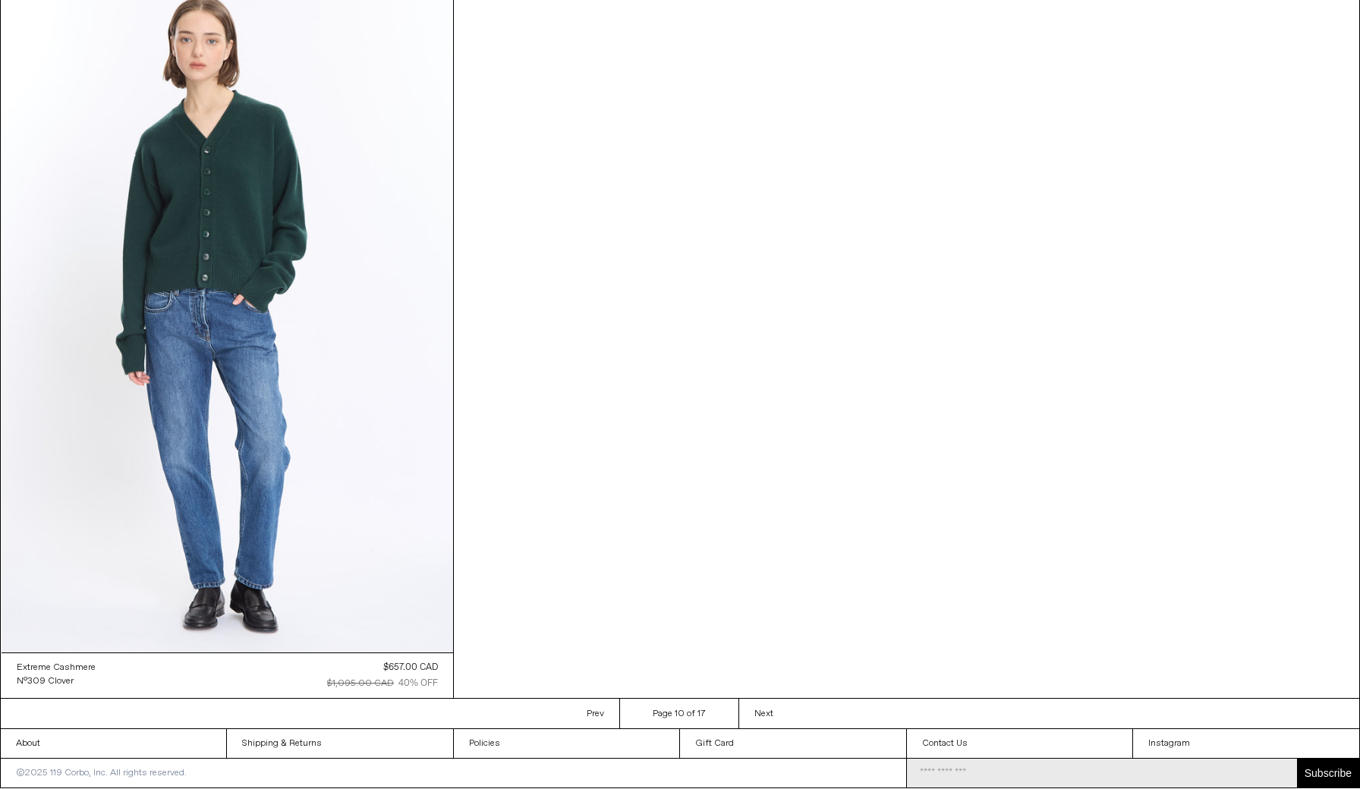
scroll to position [2394, 0]
click at [763, 716] on span "Next" at bounding box center [763, 715] width 19 height 12
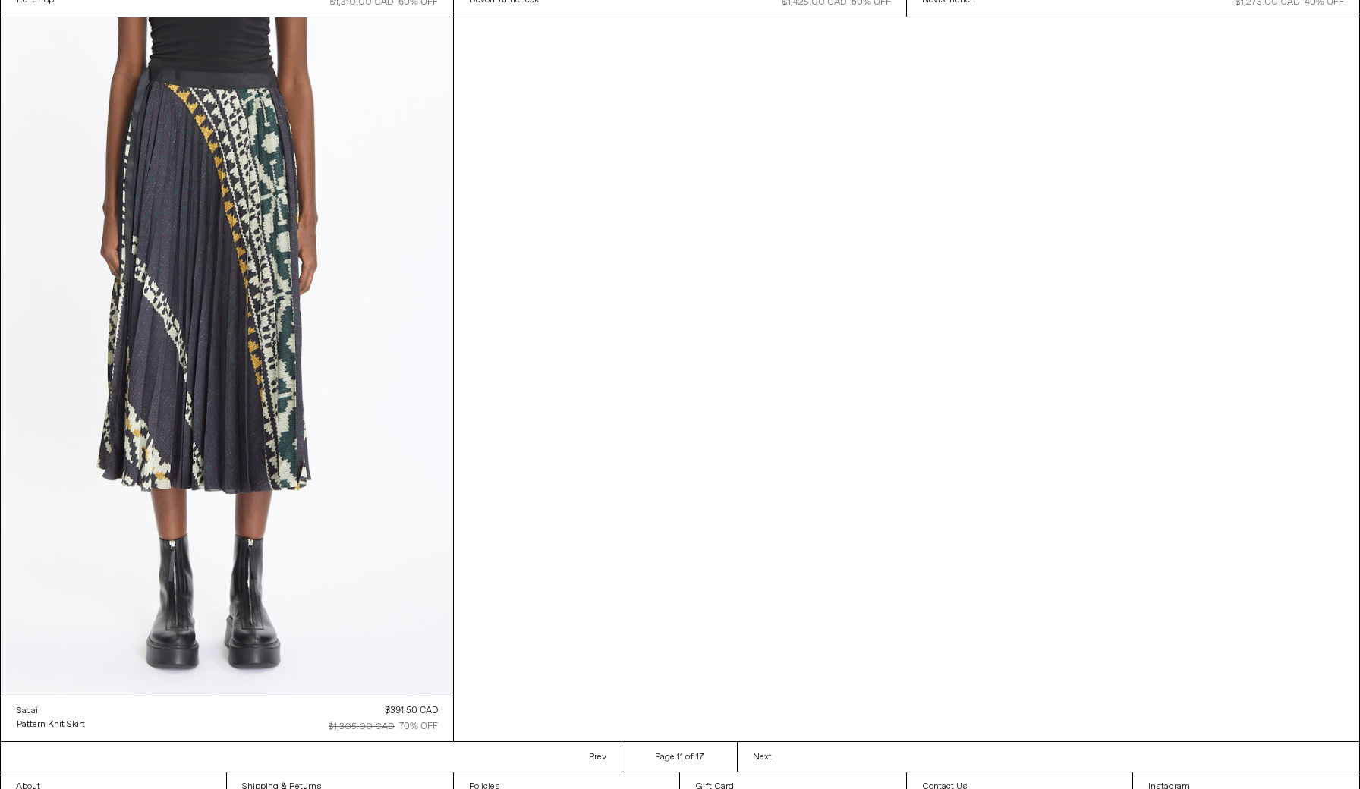
scroll to position [2369, 0]
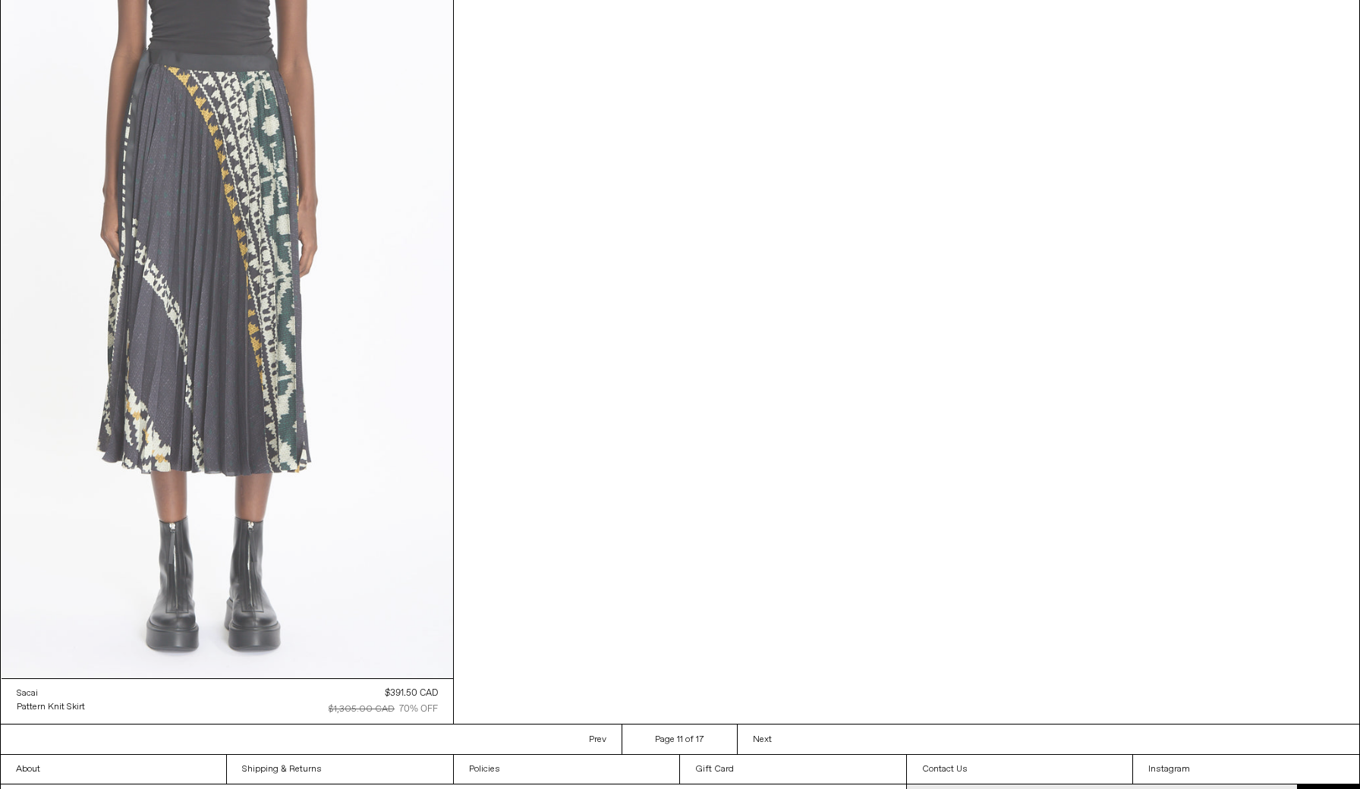
click at [268, 318] on at bounding box center [228, 339] width 452 height 678
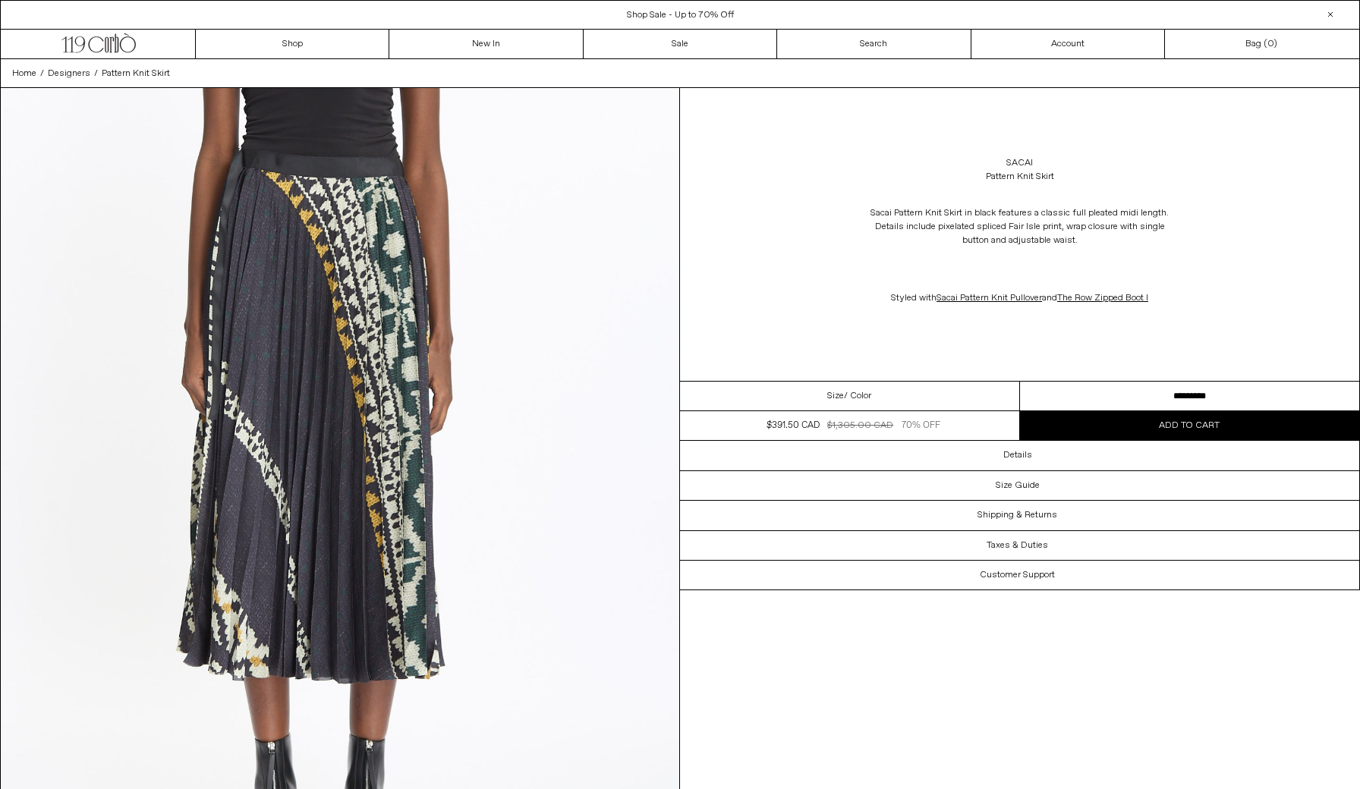
select select "**********"
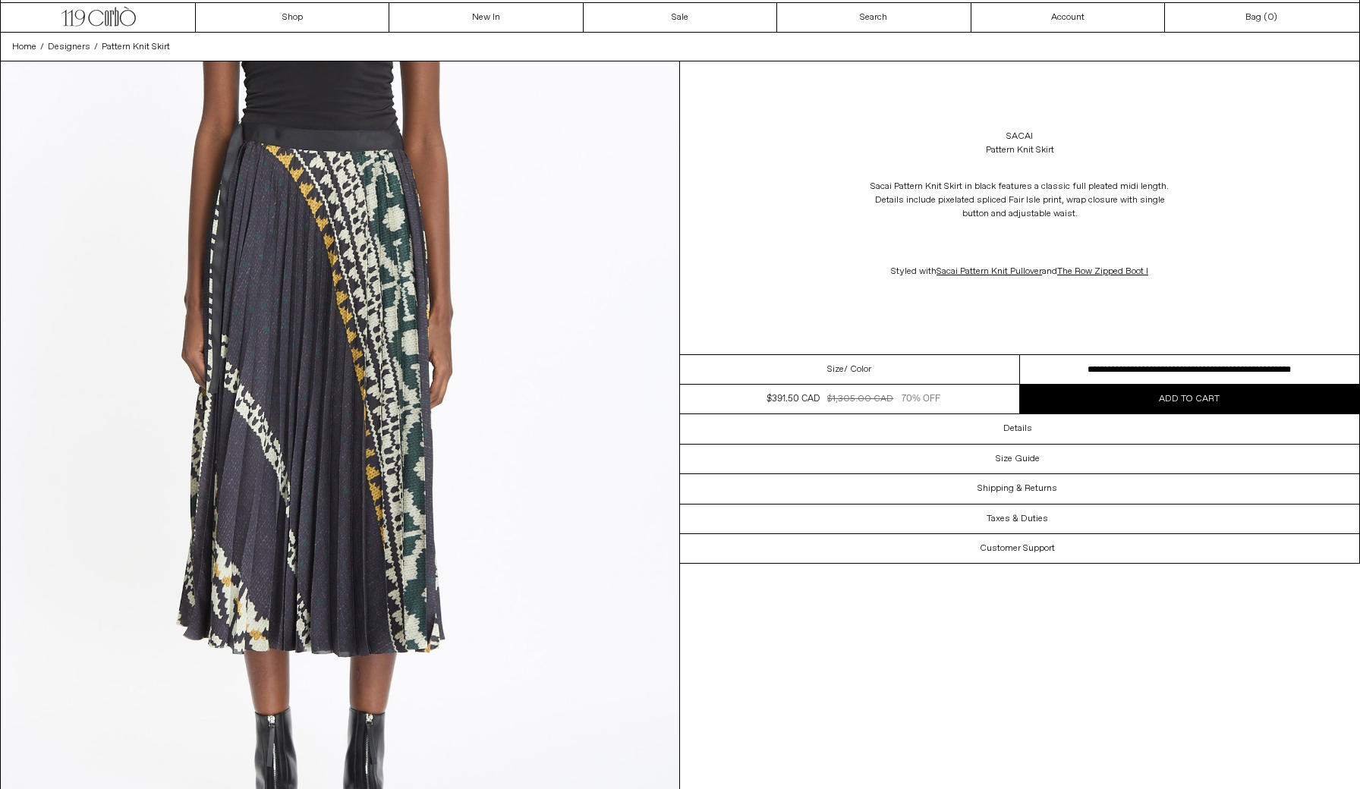
scroll to position [27, 0]
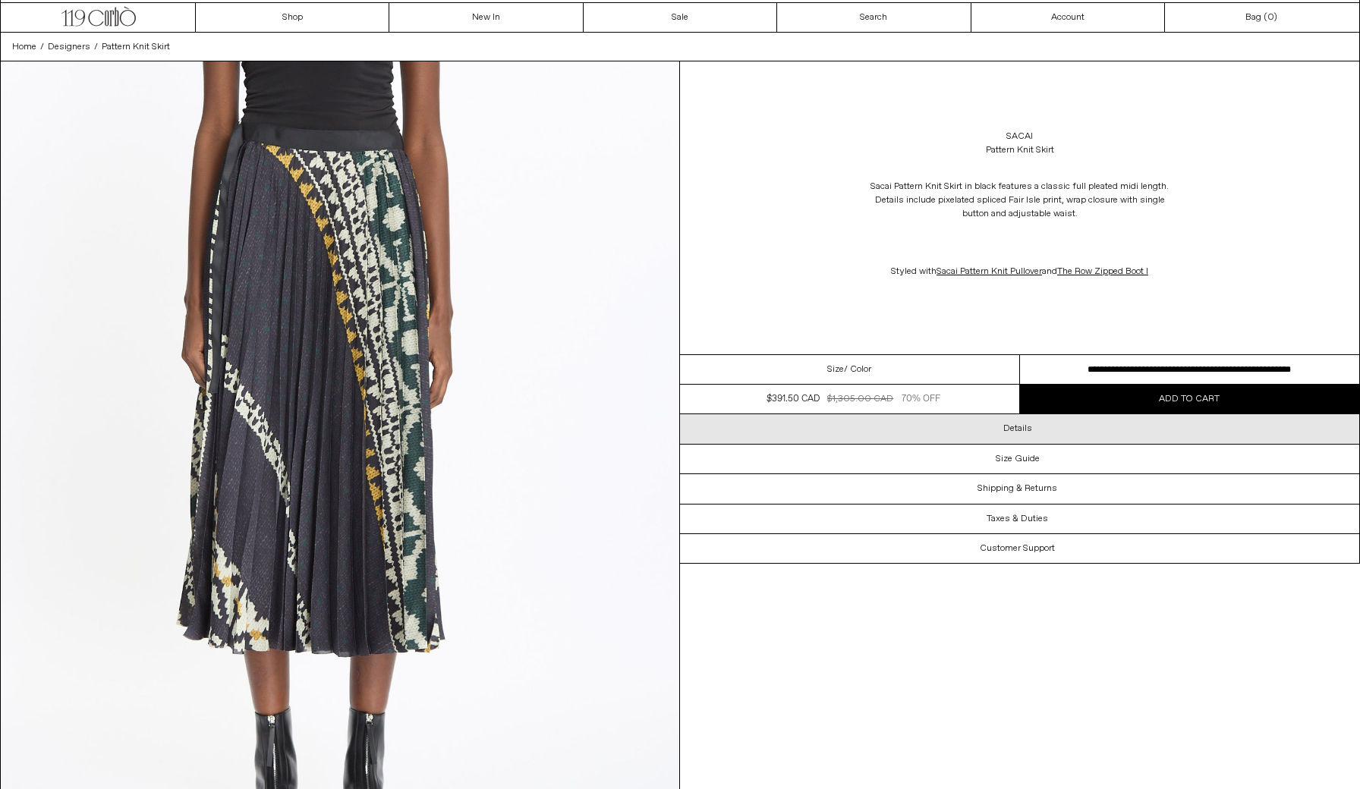
click at [983, 434] on div "Details" at bounding box center [1019, 428] width 679 height 29
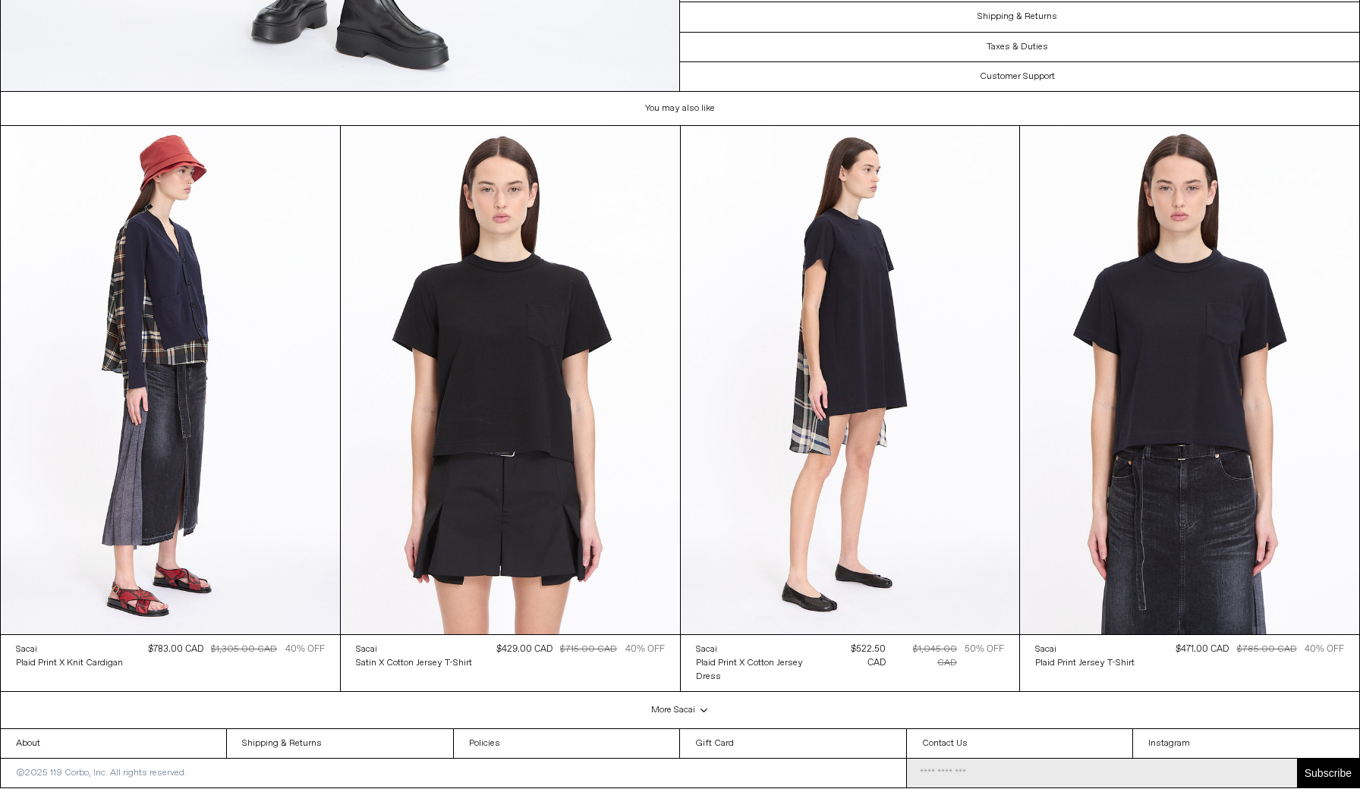
scroll to position [4240, 0]
